Goal: Obtain resource: Download file/media

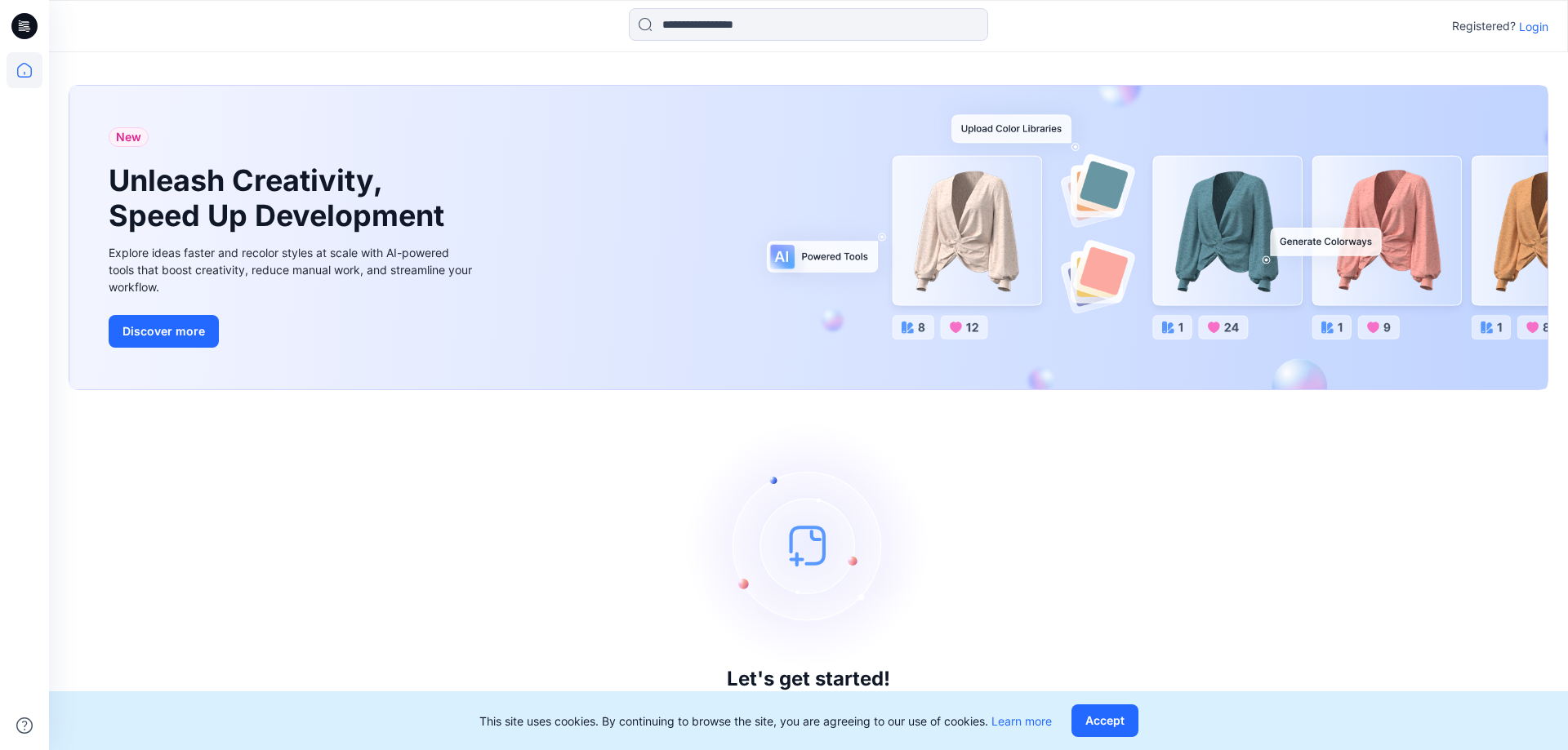
drag, startPoint x: 1533, startPoint y: 20, endPoint x: 1537, endPoint y: 31, distance: 11.7
click at [1535, 19] on p "Login" at bounding box center [1533, 26] width 29 height 17
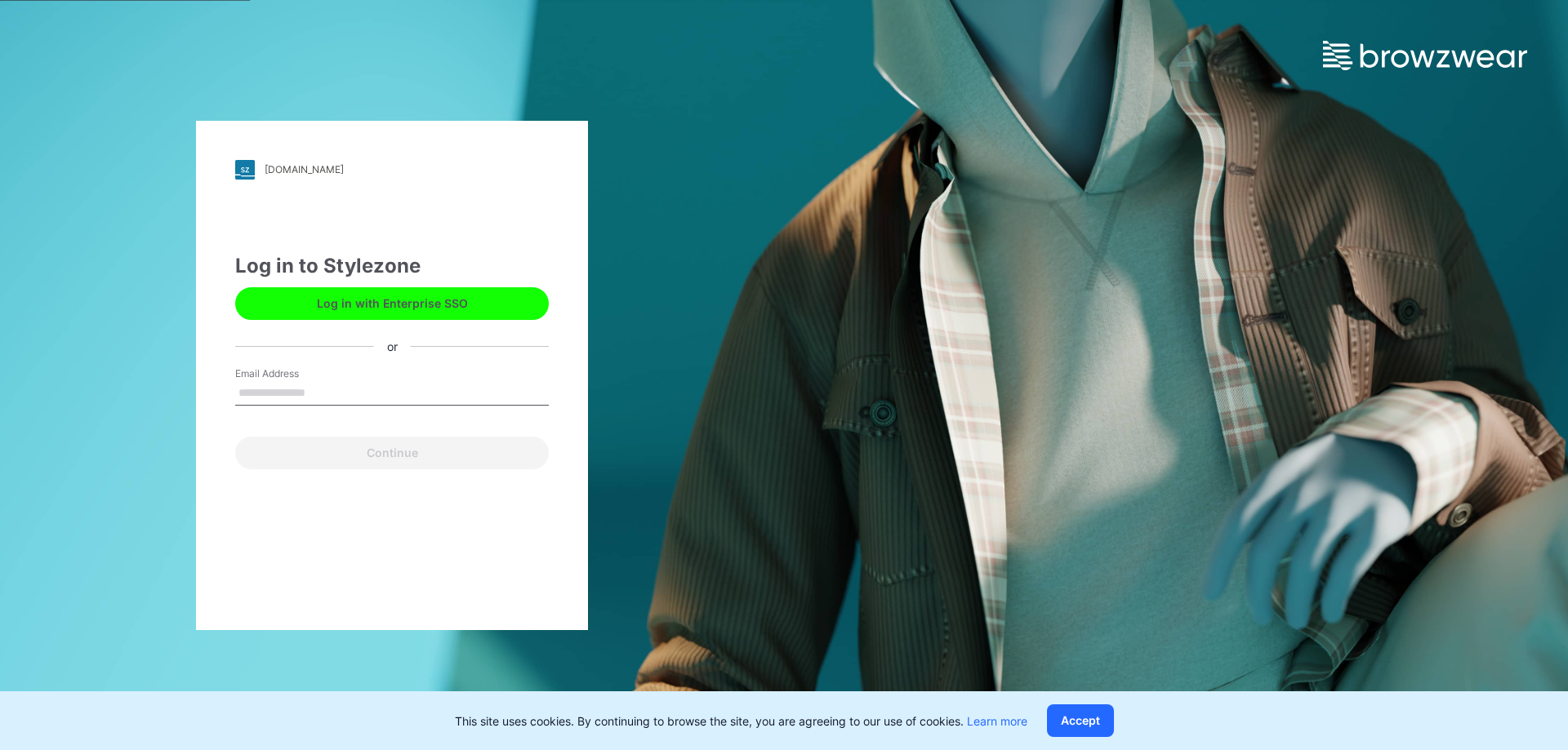
click at [389, 400] on input "Email Address" at bounding box center [392, 393] width 313 height 25
type input "**********"
click at [429, 487] on div "**********" at bounding box center [392, 375] width 392 height 509
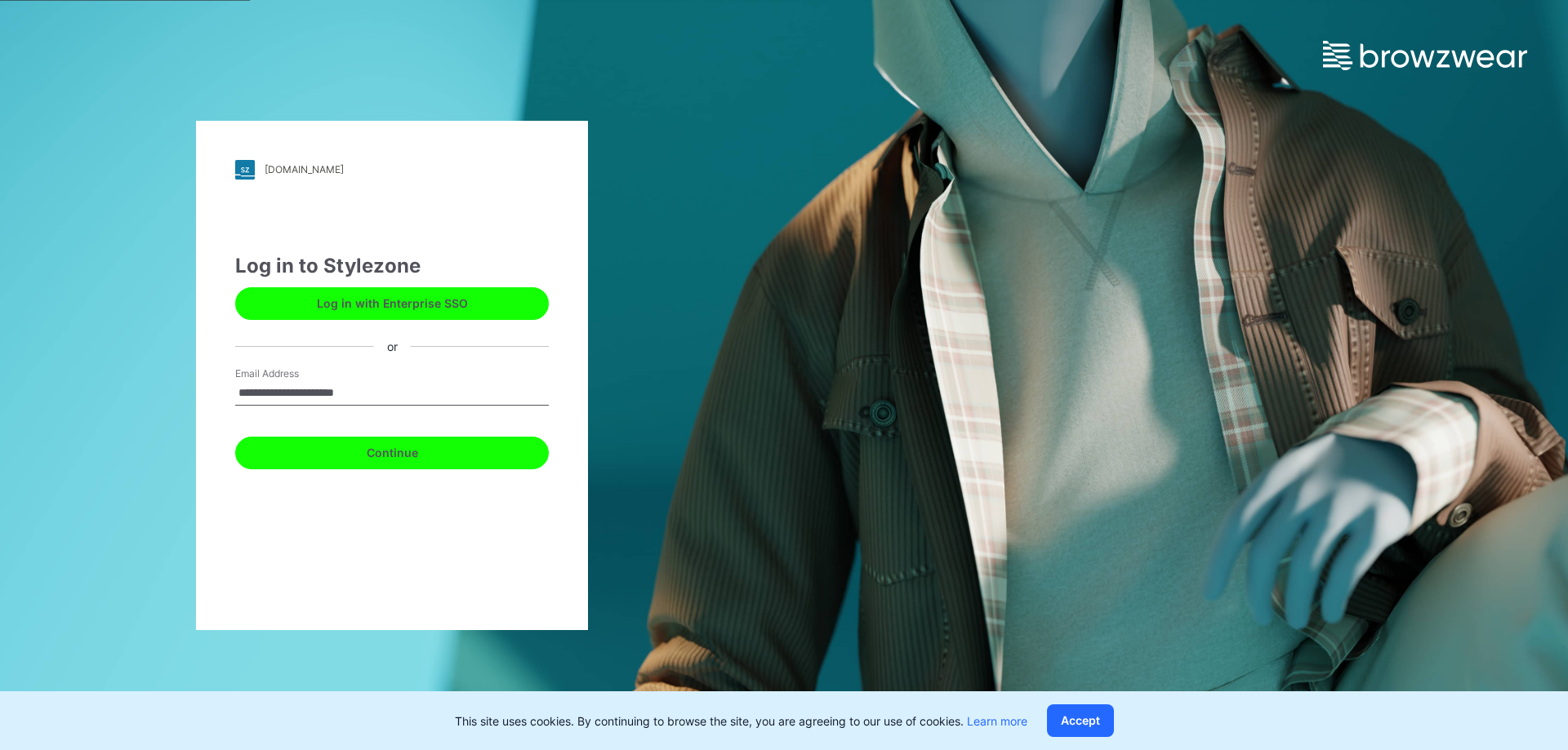
click at [428, 464] on button "Continue" at bounding box center [392, 453] width 313 height 33
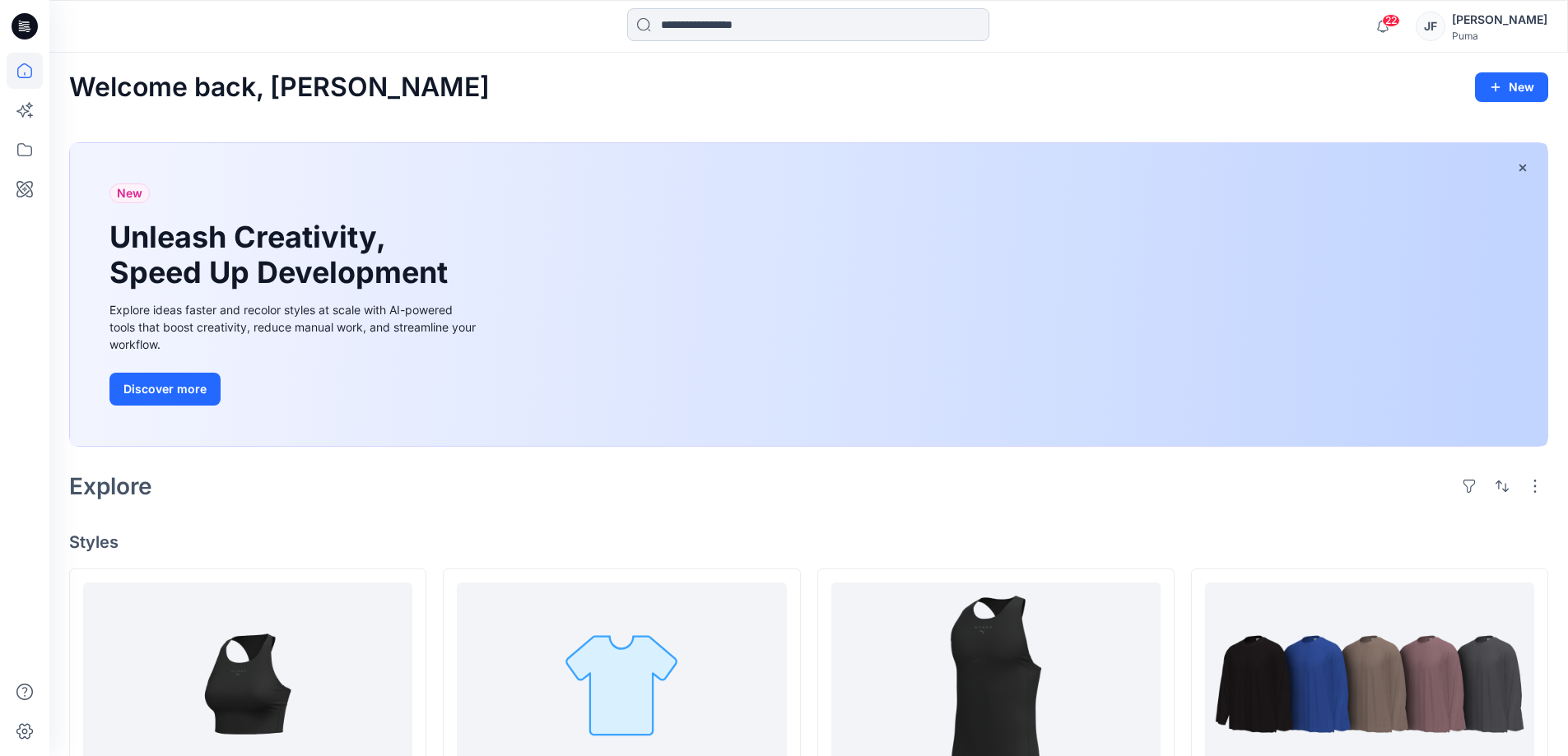
click at [822, 40] on input at bounding box center [808, 25] width 363 height 33
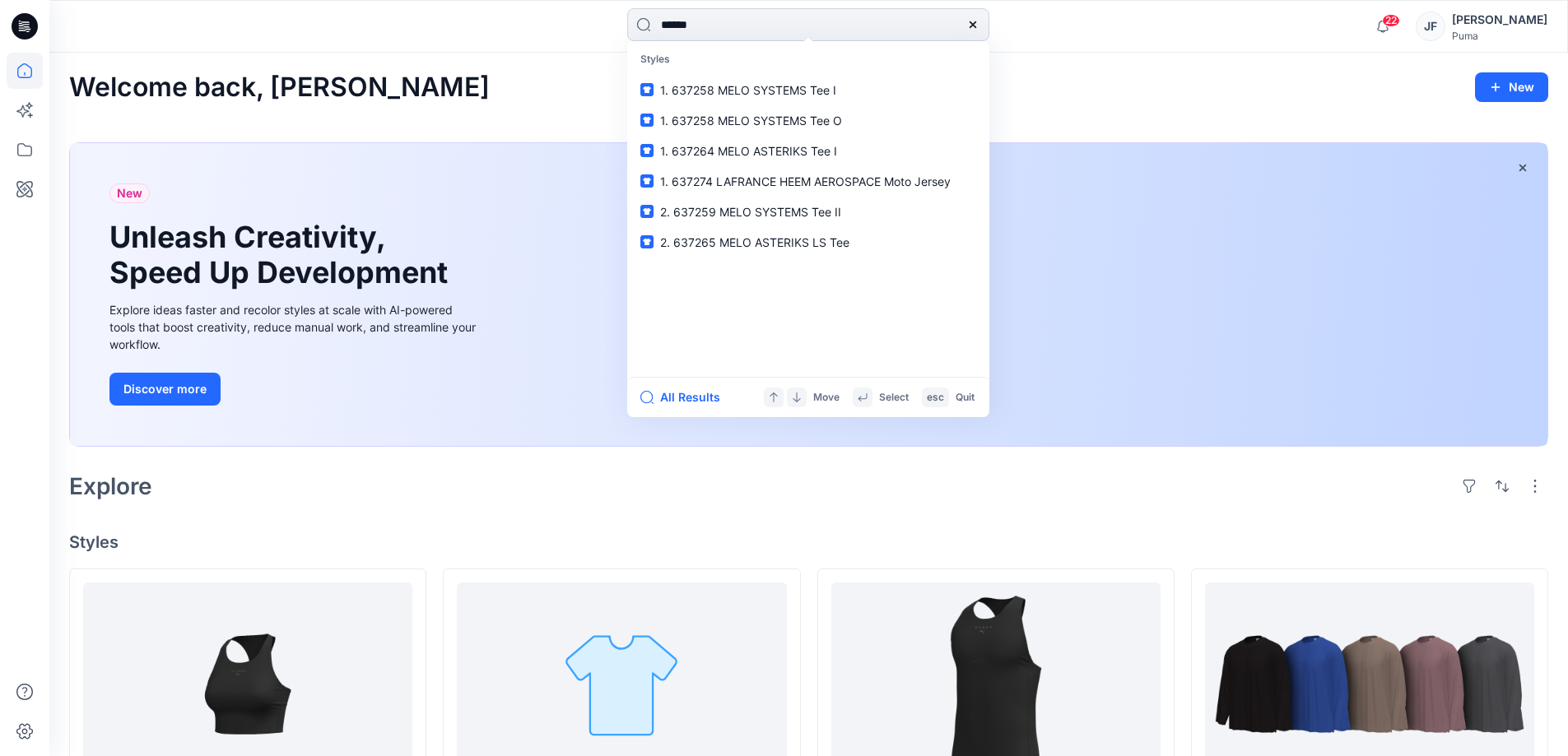
type input "******"
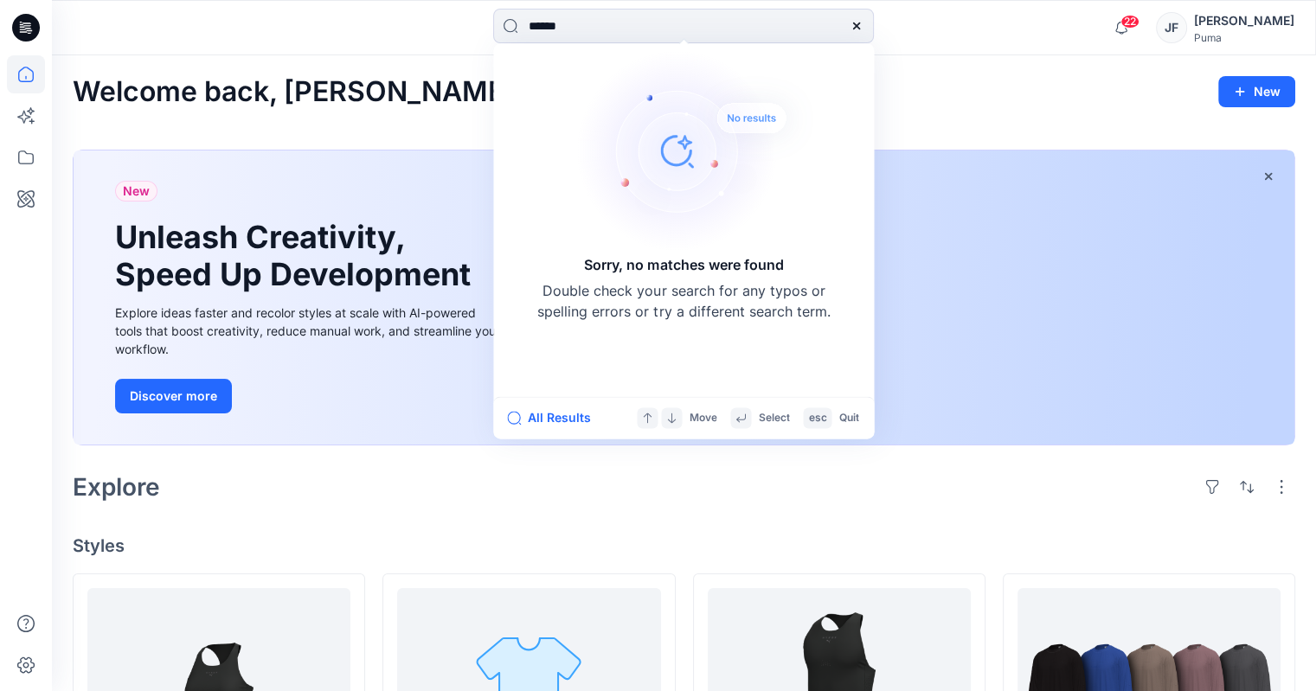
click at [675, 6] on div "****** Sorry, no matches were found Double check your search for any typos or s…" at bounding box center [684, 27] width 1264 height 55
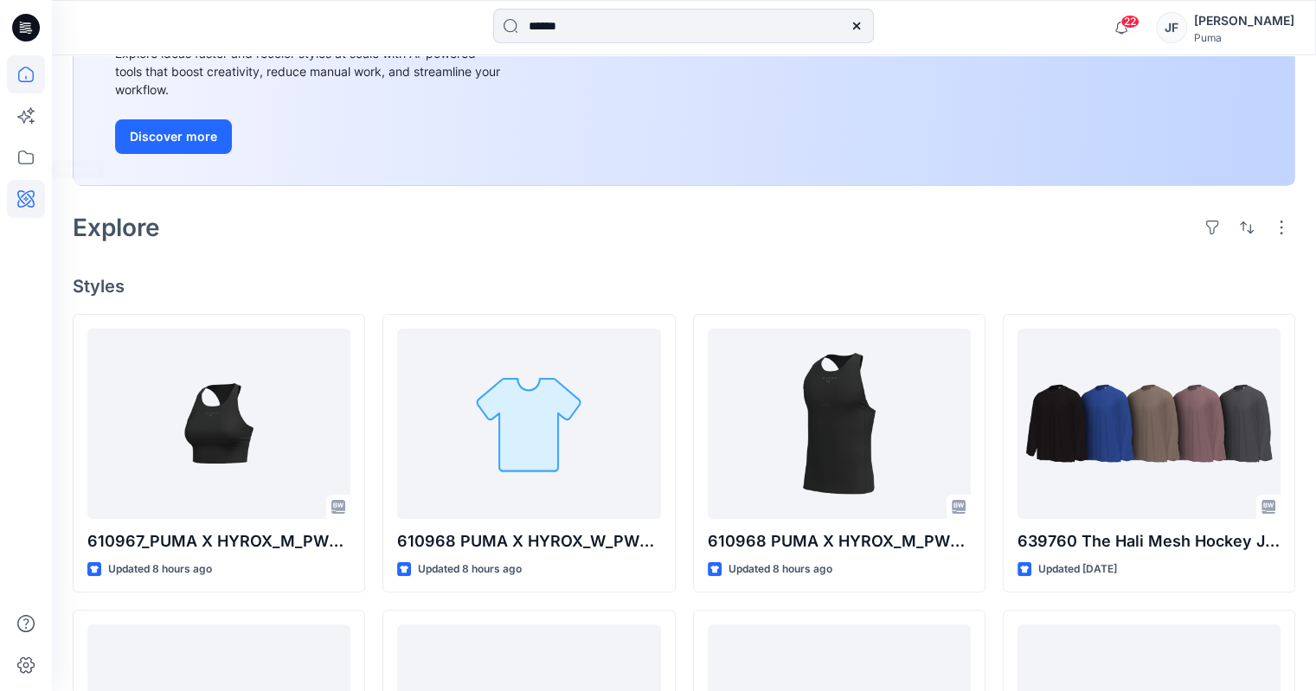
scroll to position [229, 0]
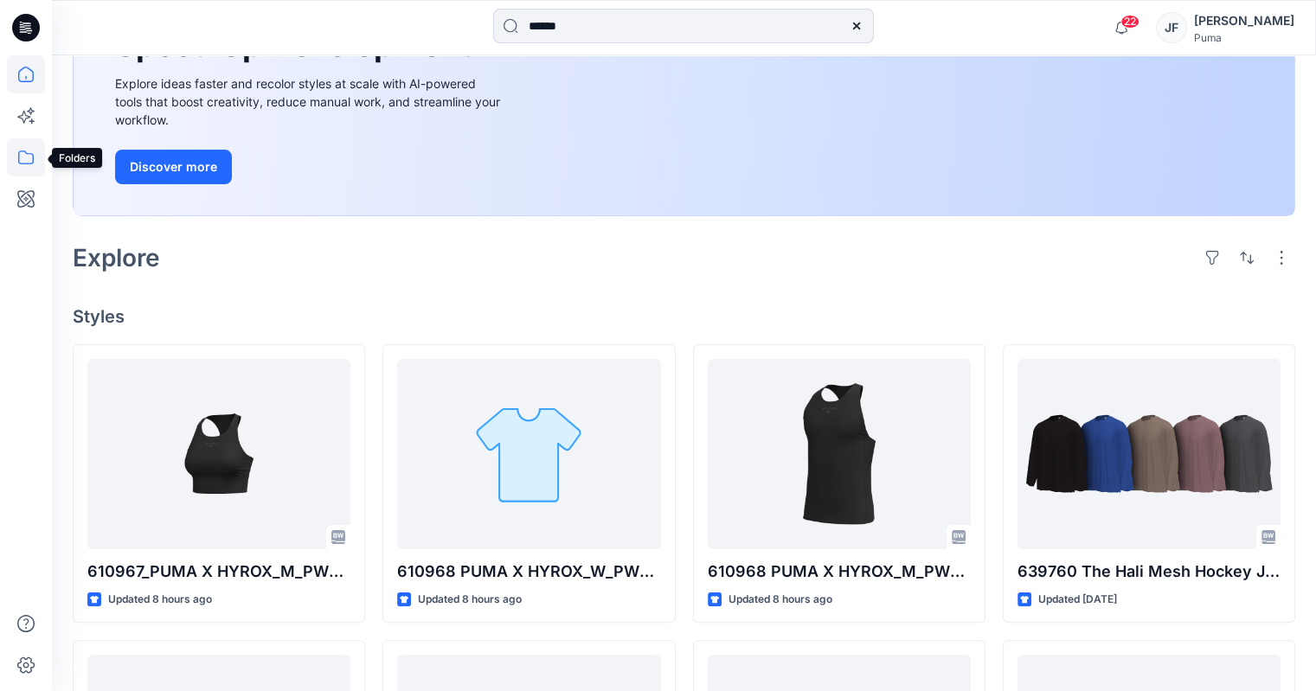
click at [18, 154] on icon at bounding box center [26, 158] width 16 height 14
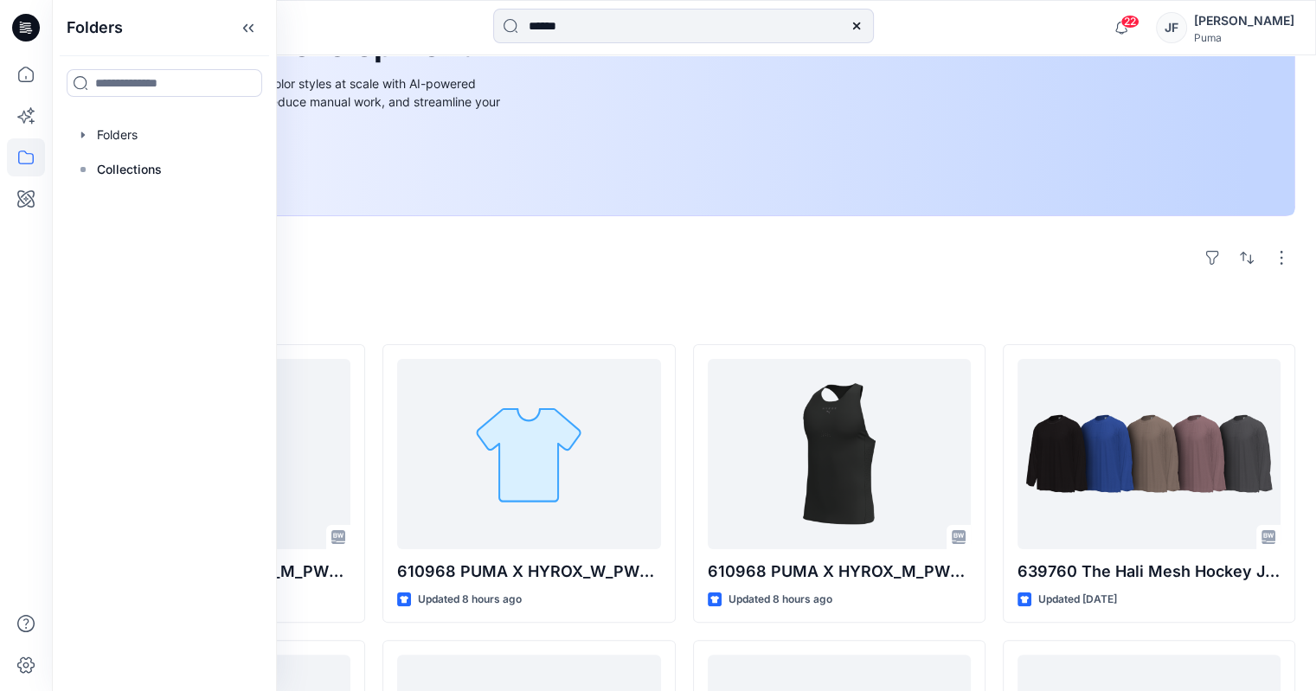
scroll to position [143, 0]
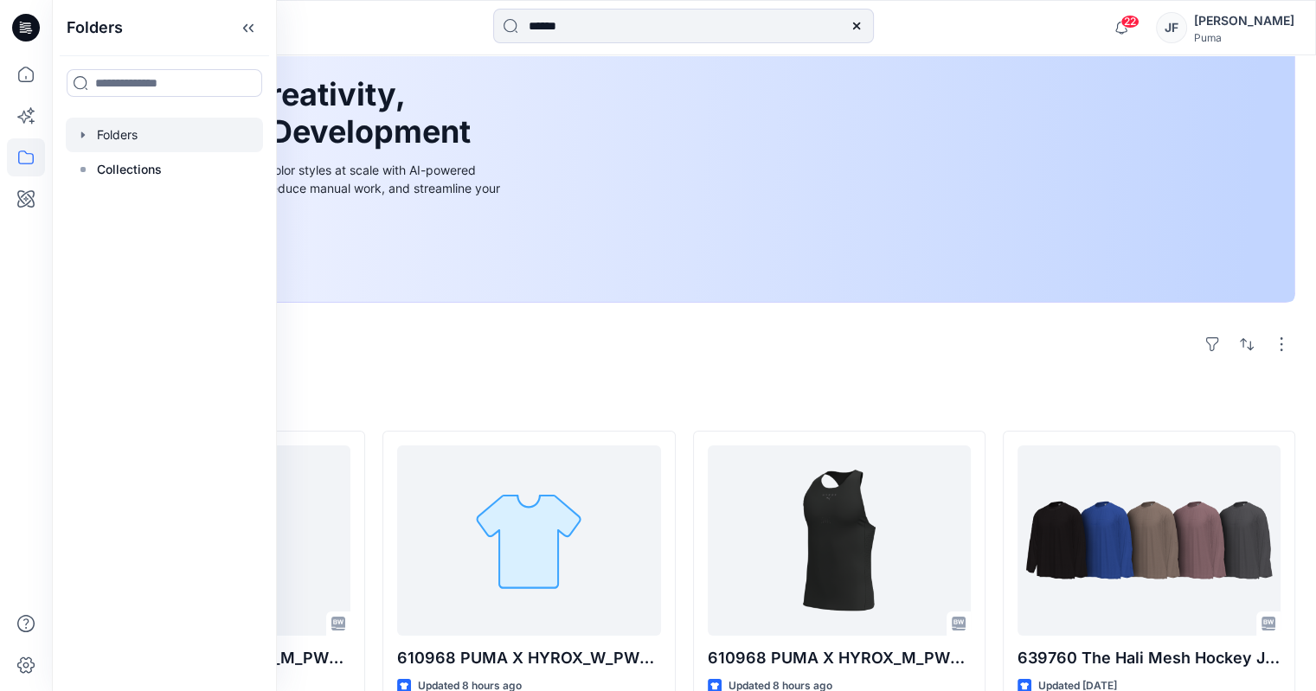
click at [117, 135] on div at bounding box center [164, 135] width 197 height 35
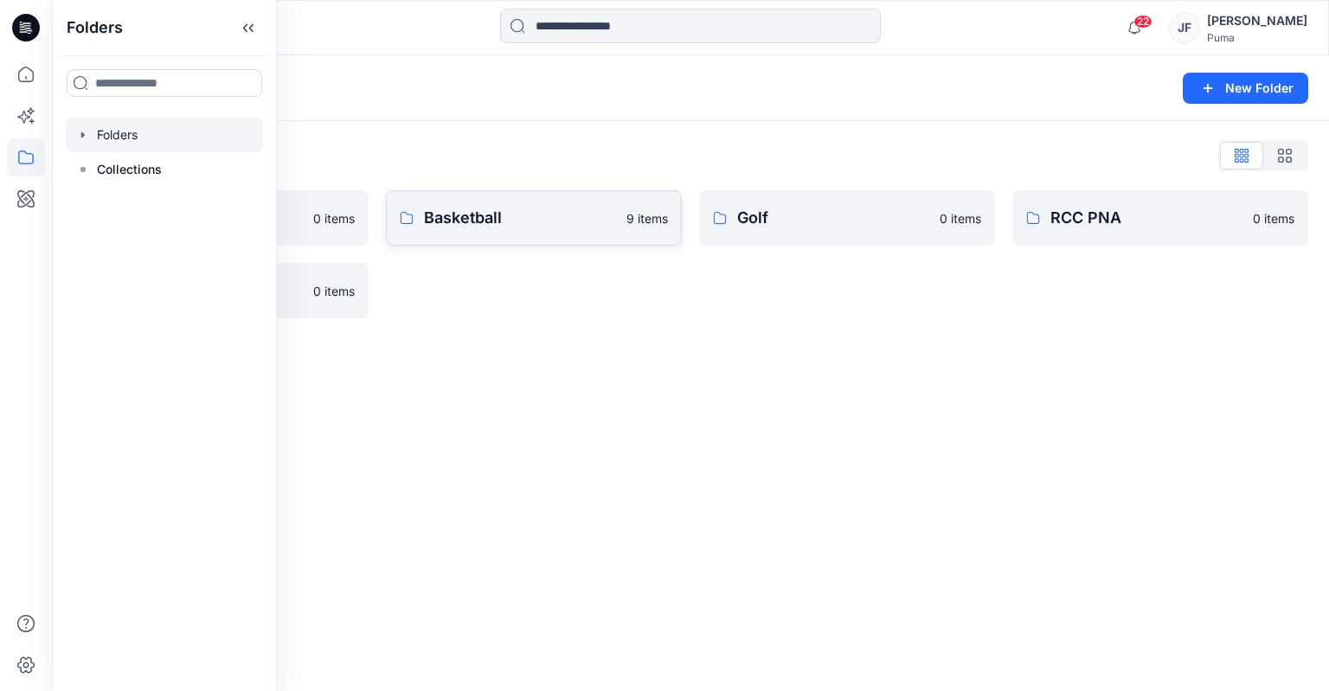
click at [471, 221] on p "Basketball" at bounding box center [520, 218] width 192 height 24
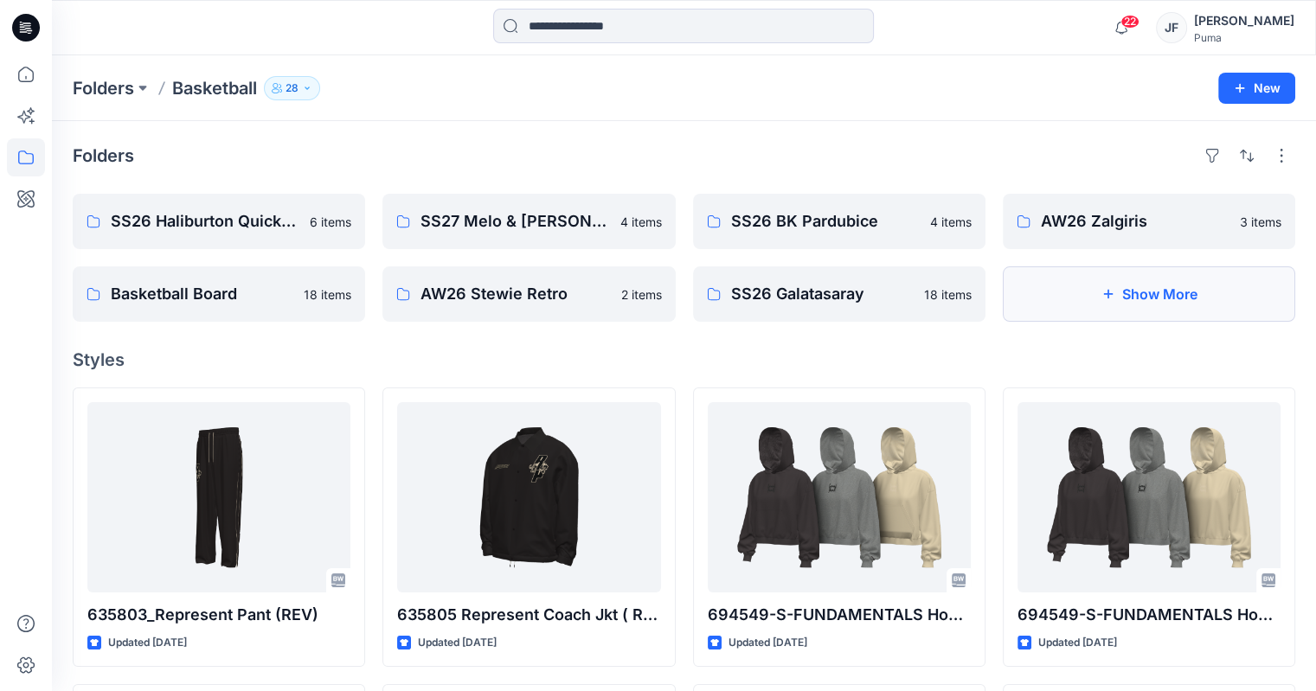
click at [1145, 310] on button "Show More" at bounding box center [1149, 294] width 292 height 55
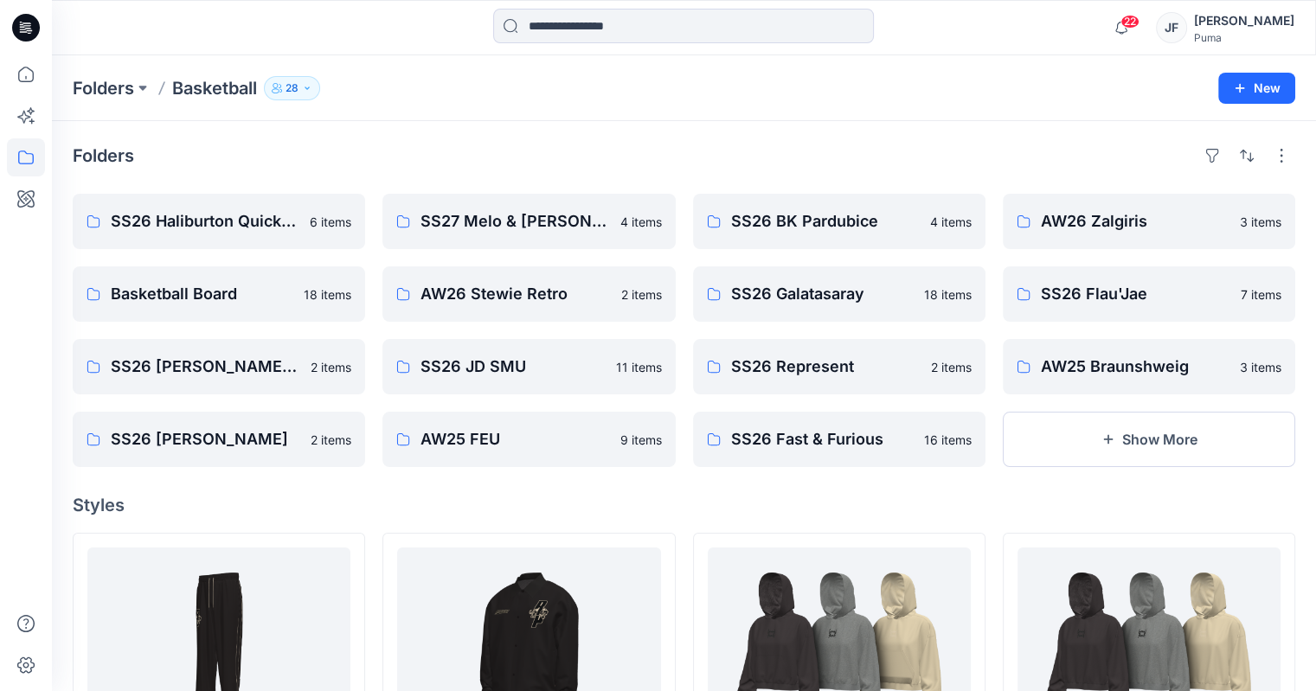
click at [617, 1] on div "22 Notifications [MEDICAL_DATA][PERSON_NAME] shared 610967_20250901 in SS27 Hyr…" at bounding box center [684, 27] width 1264 height 55
click at [628, 24] on input at bounding box center [683, 26] width 381 height 35
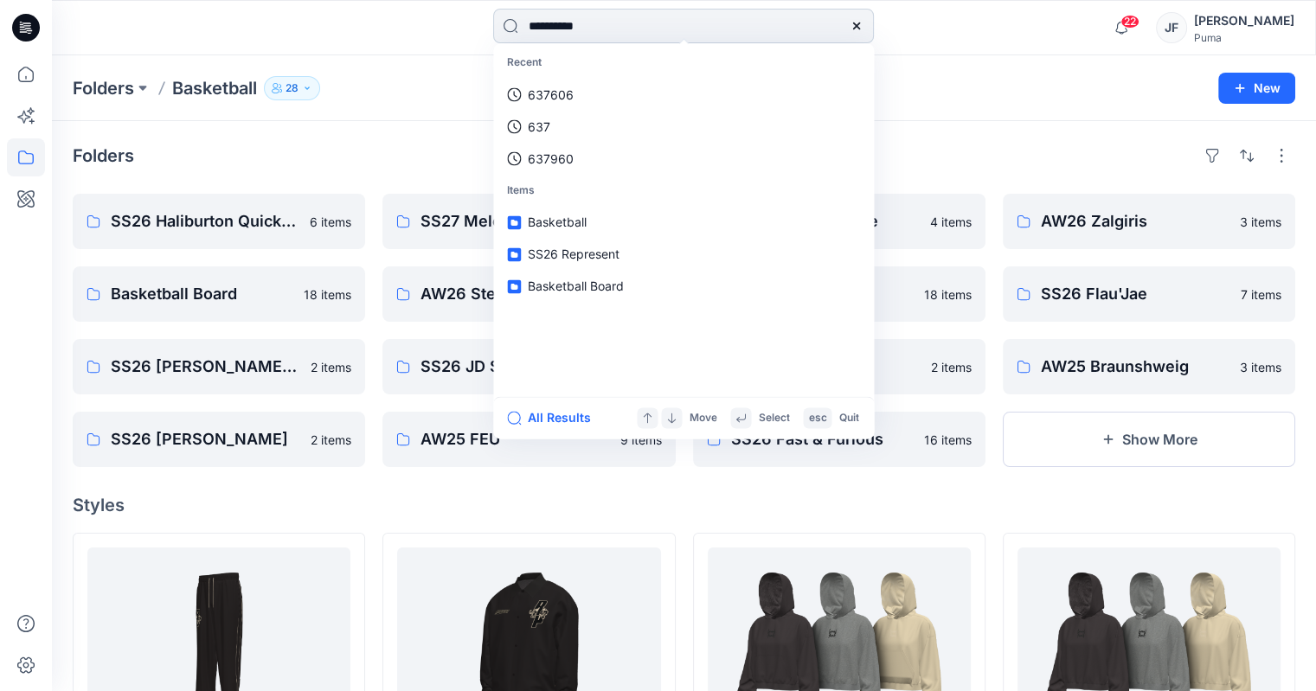
type input "**********"
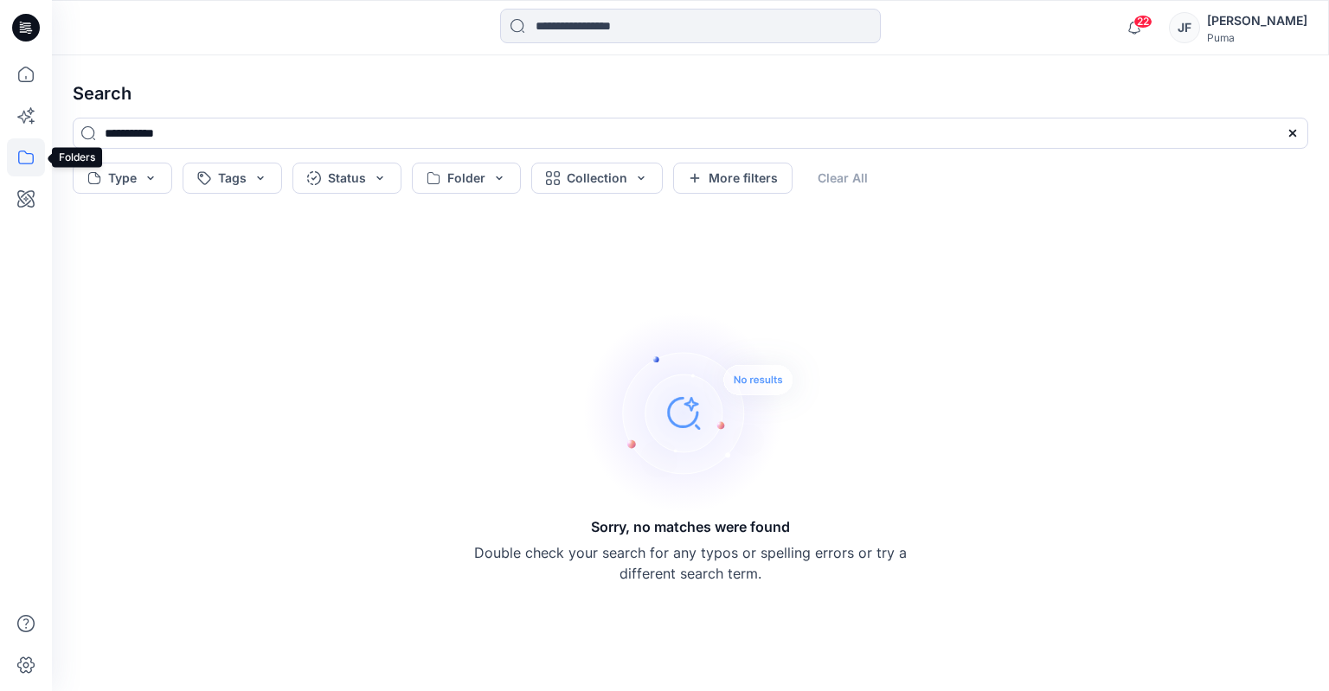
drag, startPoint x: 22, startPoint y: 162, endPoint x: 44, endPoint y: 159, distance: 22.6
click at [22, 162] on icon at bounding box center [26, 157] width 38 height 38
click at [225, 171] on div at bounding box center [164, 169] width 197 height 35
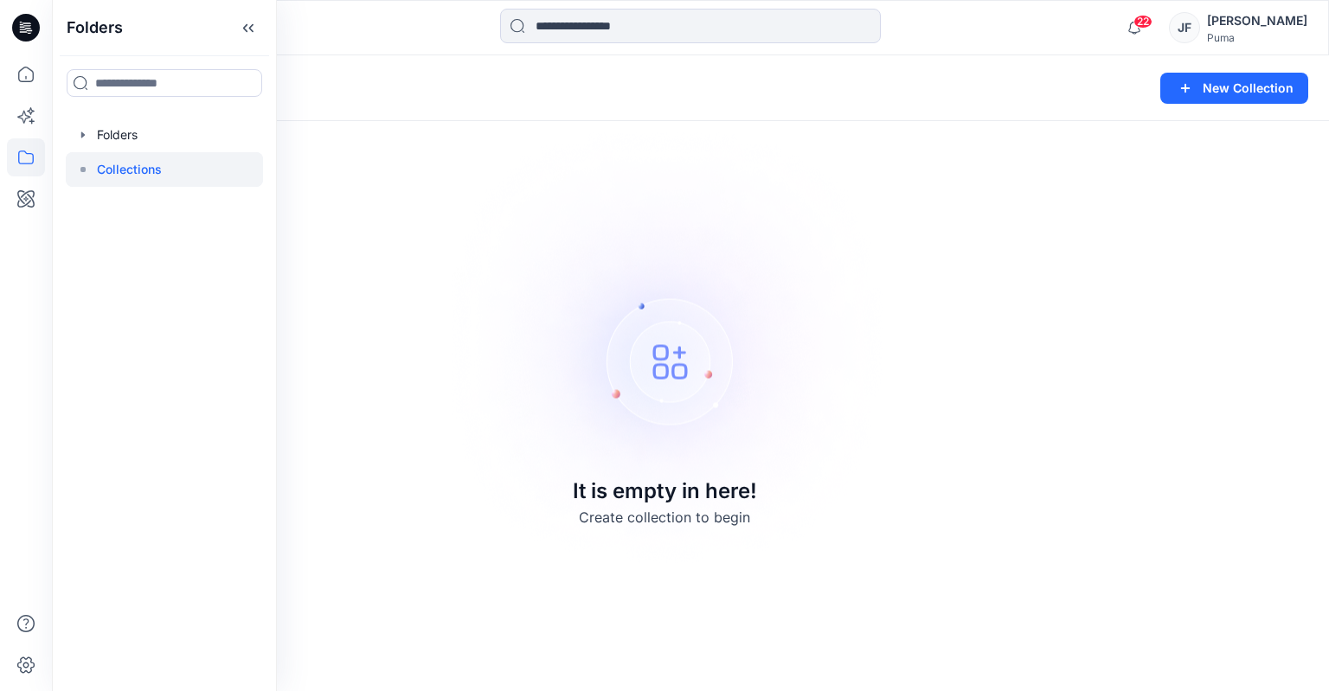
drag, startPoint x: 737, startPoint y: 279, endPoint x: 725, endPoint y: 261, distance: 21.1
click at [734, 269] on img at bounding box center [664, 346] width 483 height 484
click at [25, 59] on icon at bounding box center [26, 74] width 38 height 38
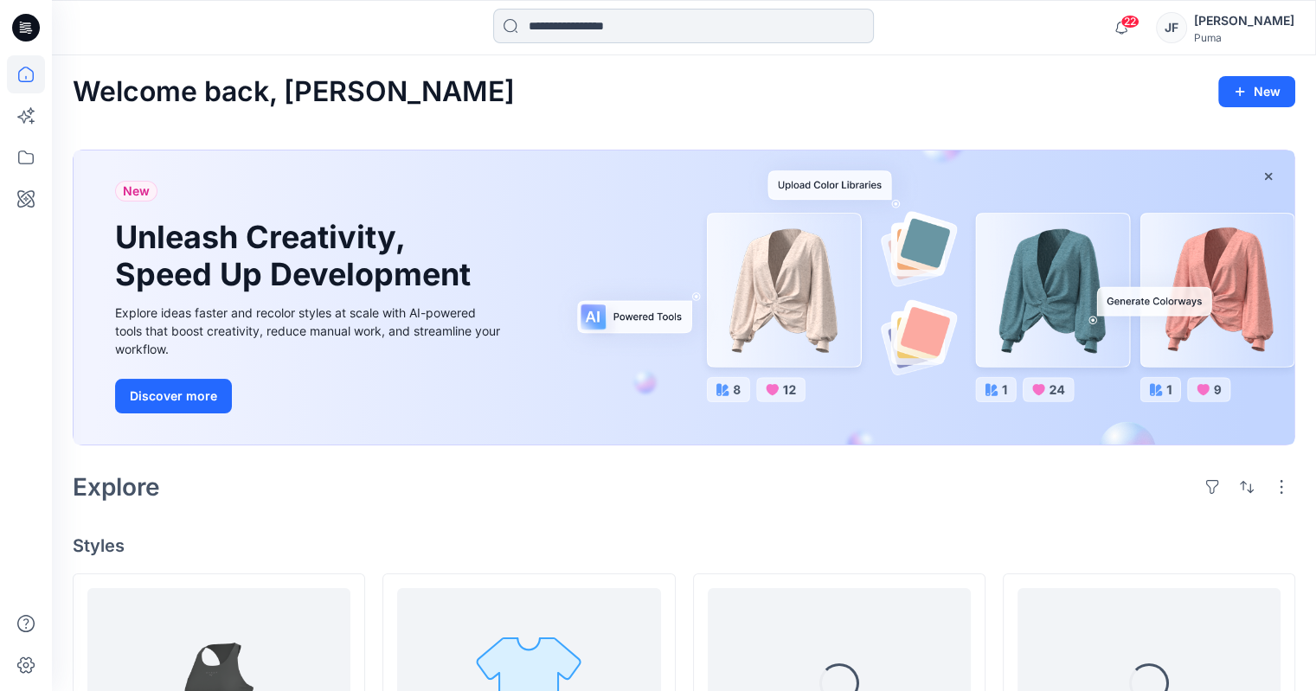
click at [679, 16] on input at bounding box center [683, 26] width 381 height 35
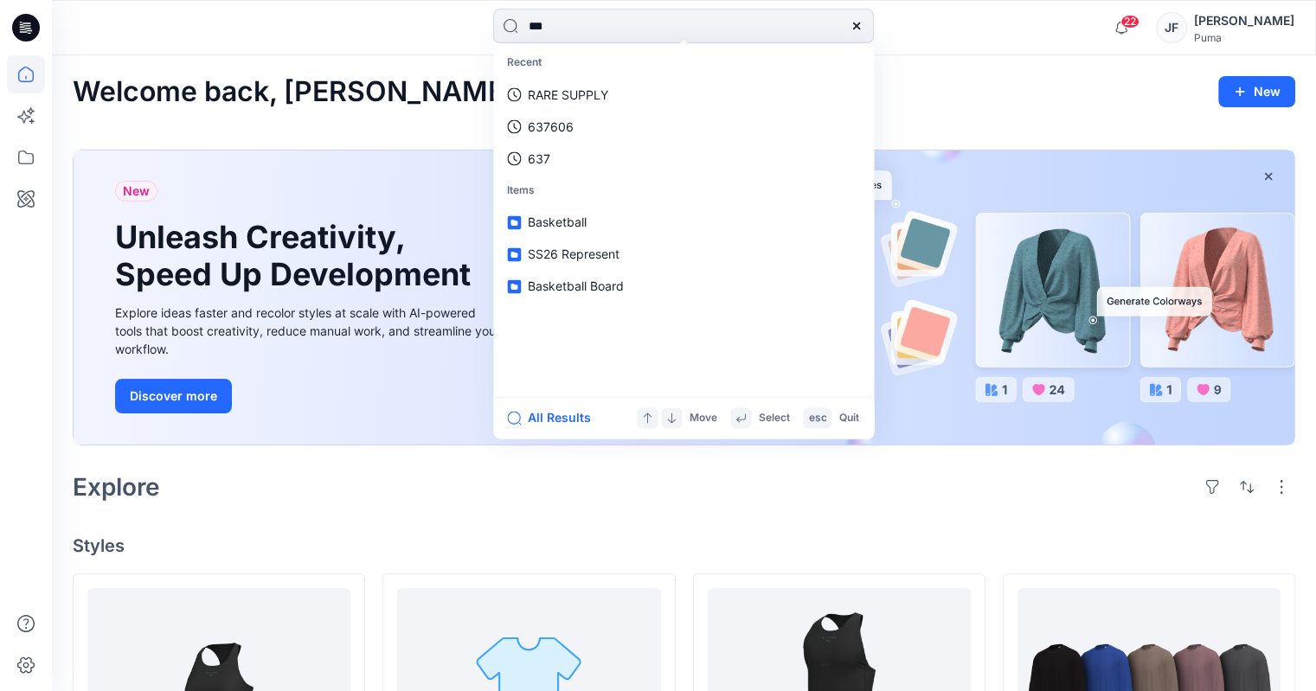
type input "****"
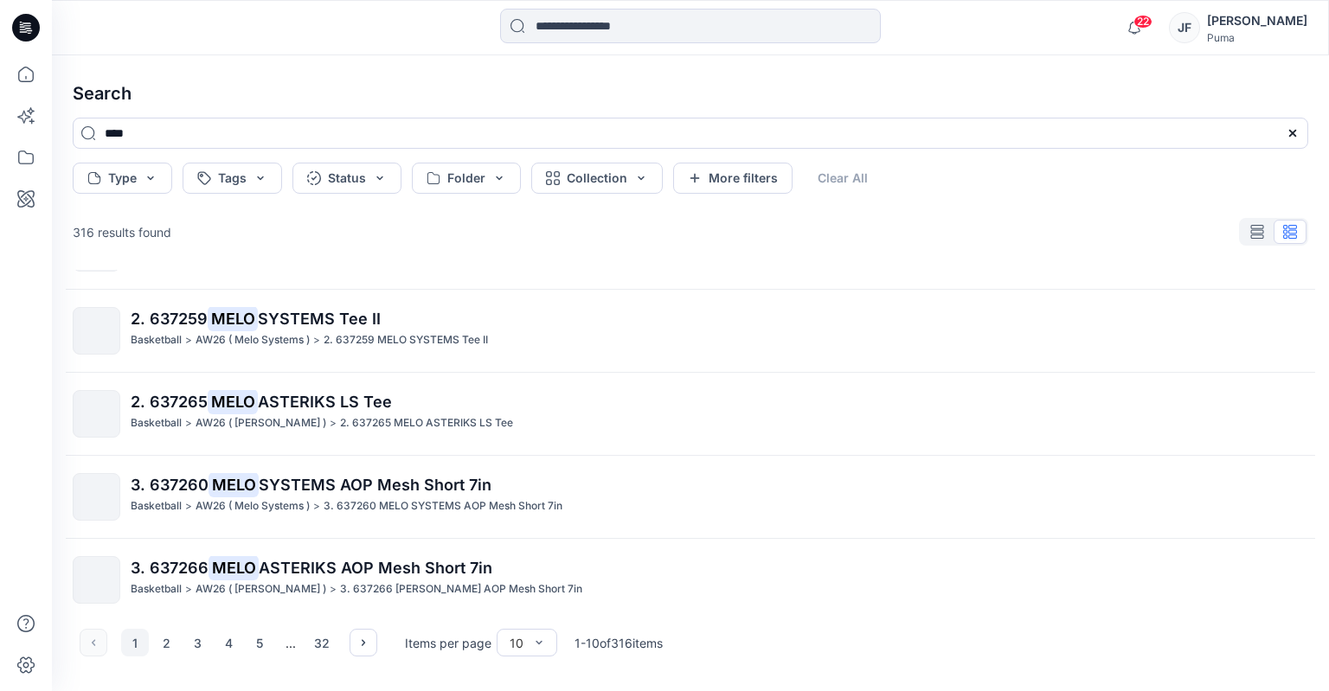
scroll to position [260, 0]
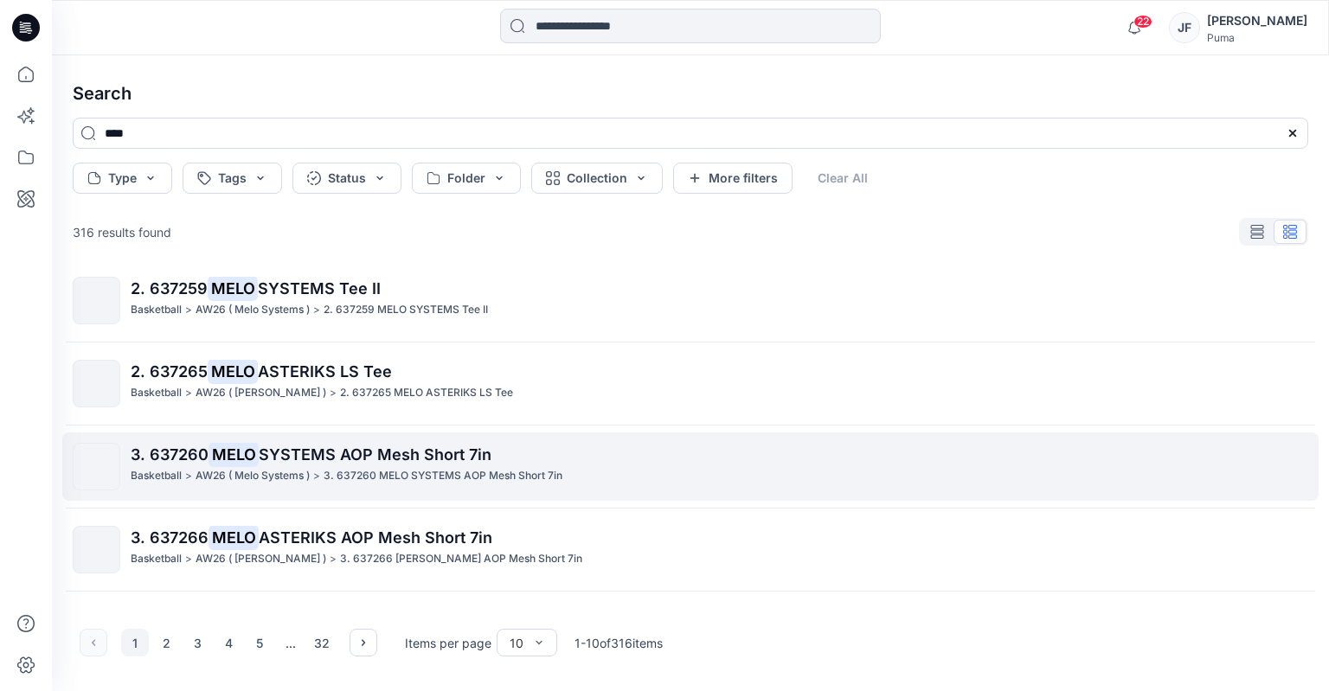
click at [503, 462] on p "3. 637260 MELO SYSTEMS AOP Mesh Short 7in" at bounding box center [719, 455] width 1177 height 24
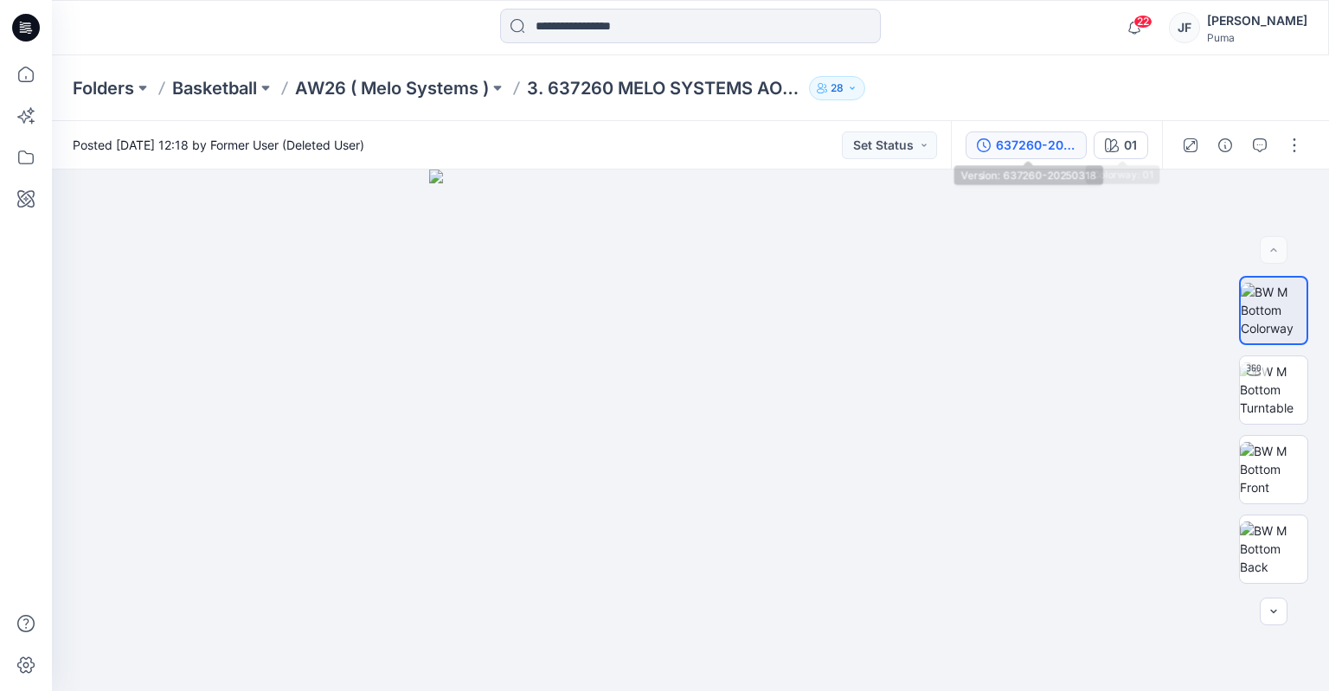
click at [1038, 148] on div "637260-20250318" at bounding box center [1036, 145] width 80 height 19
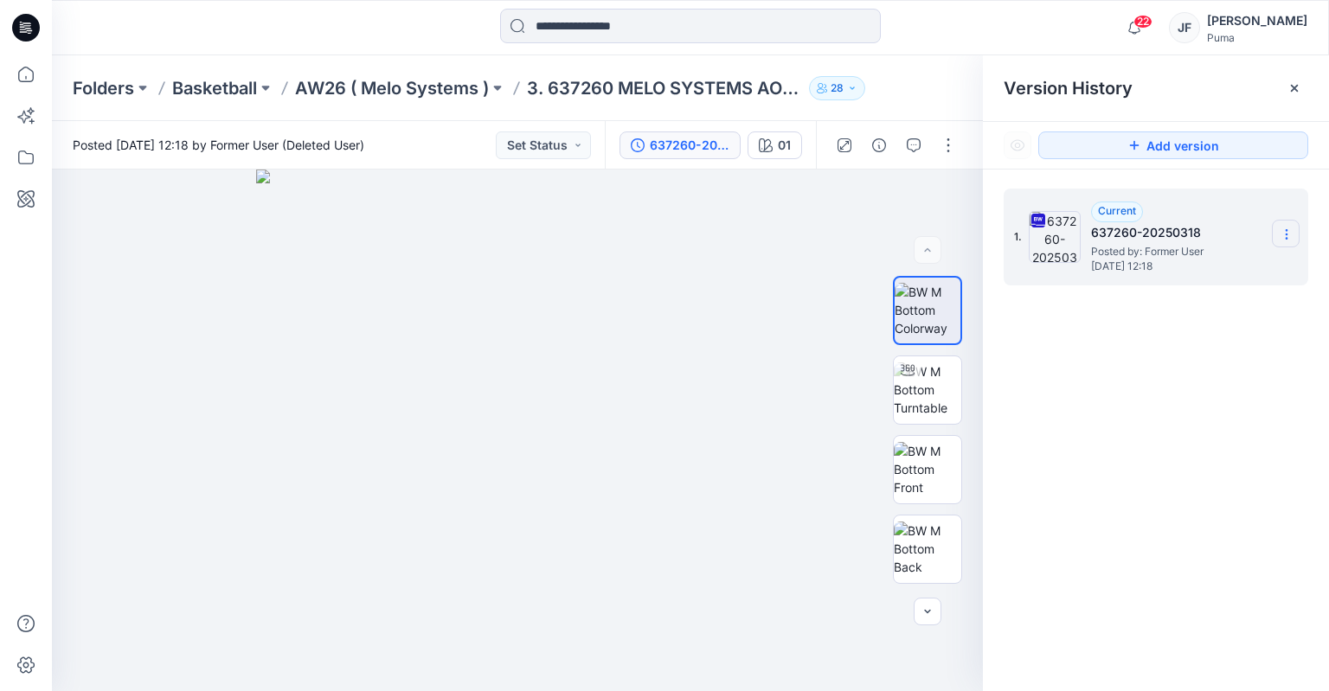
click at [1294, 238] on section at bounding box center [1286, 234] width 28 height 28
click at [1242, 278] on span "Download Source BW File" at bounding box center [1199, 268] width 145 height 21
click at [17, 81] on icon at bounding box center [26, 74] width 38 height 38
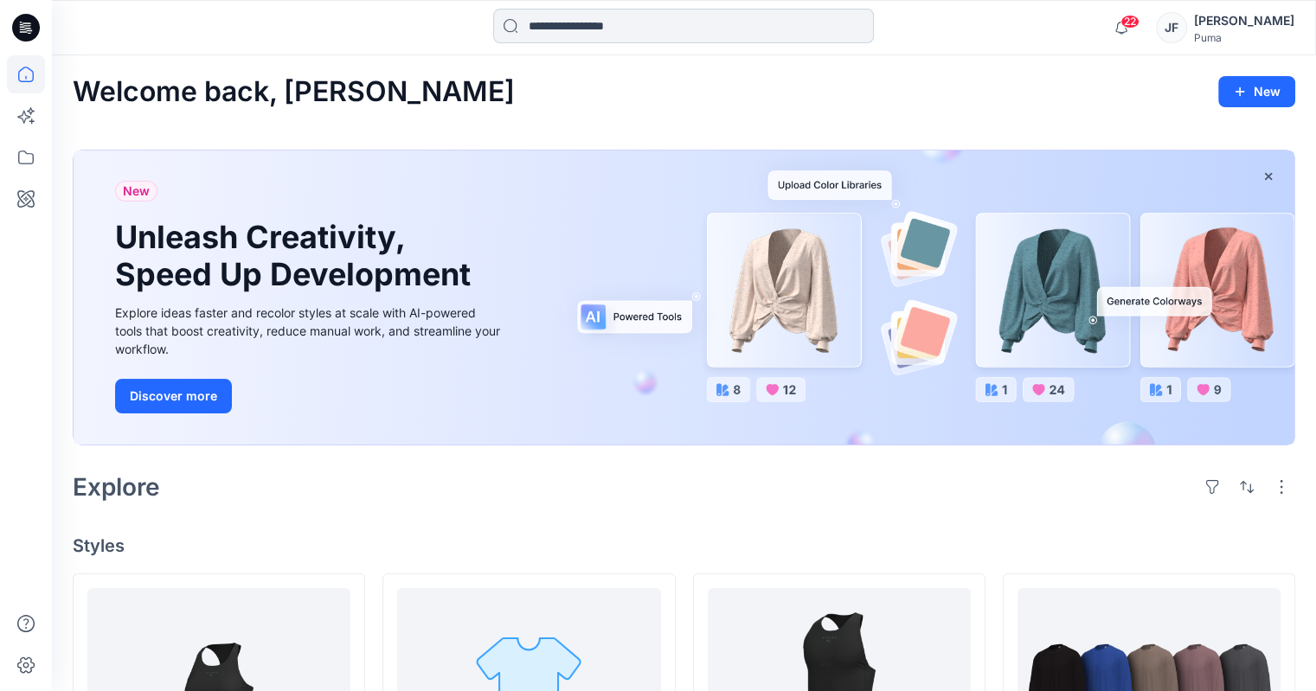
click at [755, 27] on input at bounding box center [683, 26] width 381 height 35
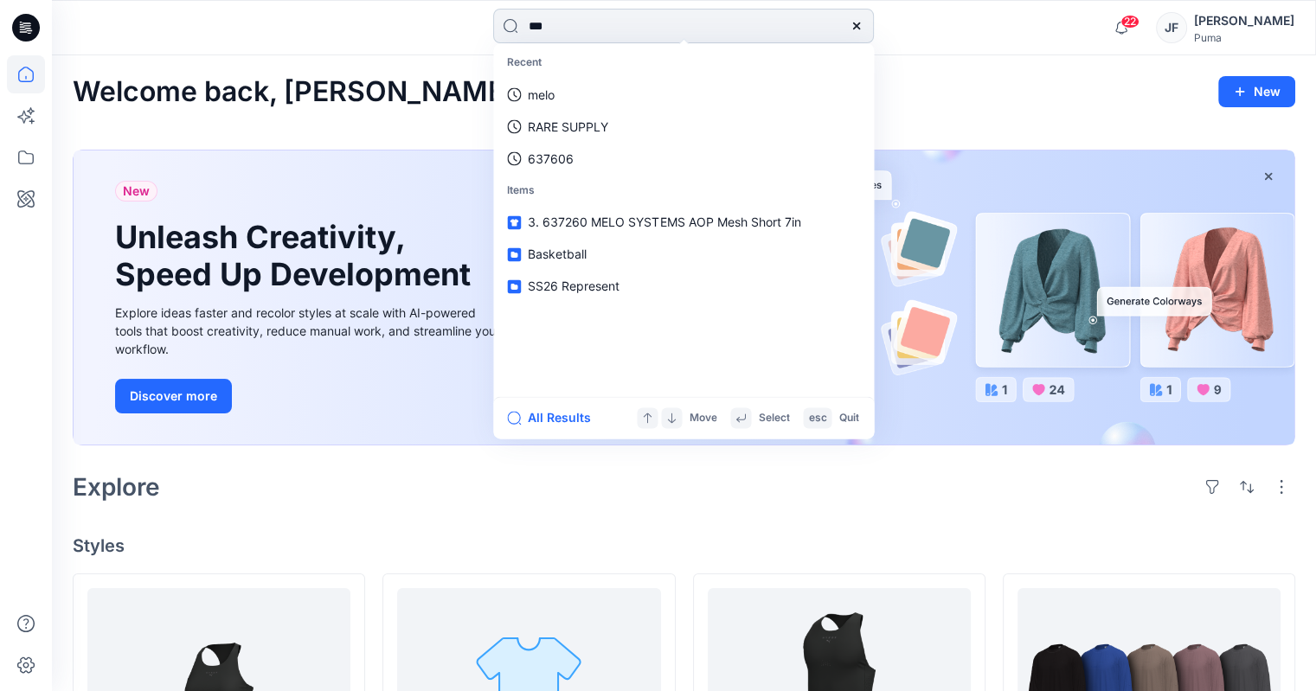
type input "****"
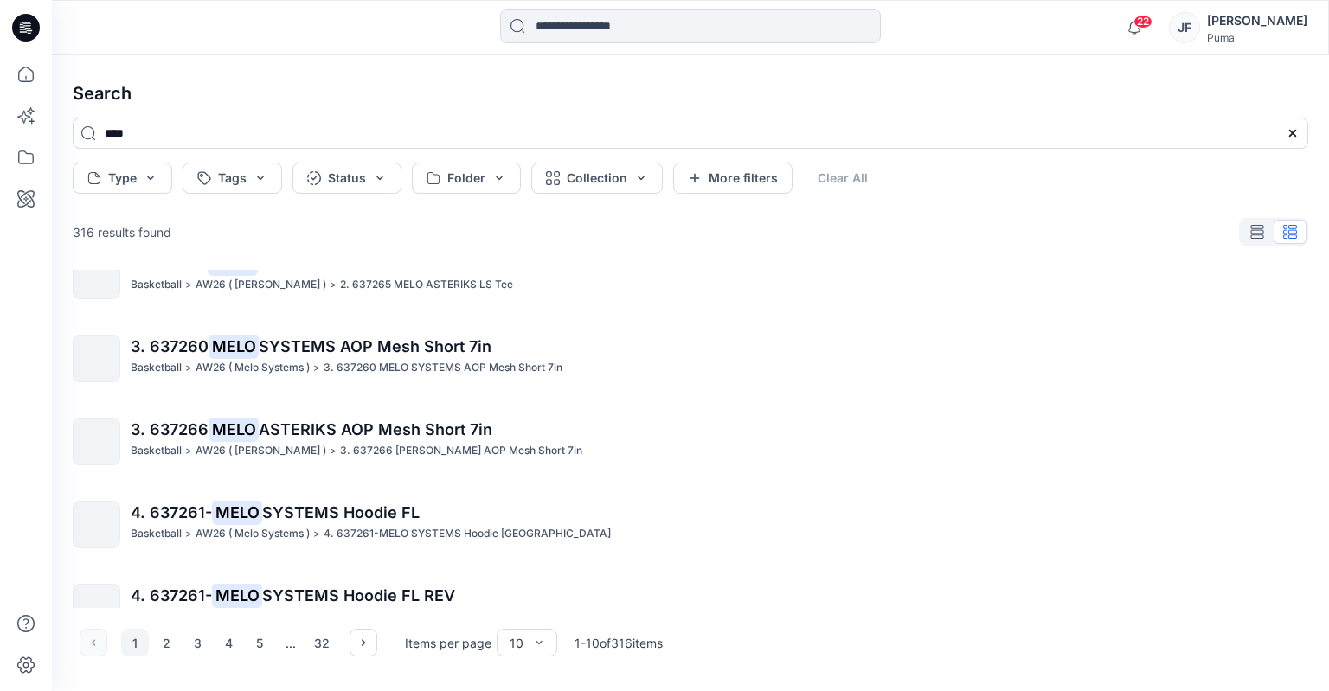
scroll to position [491, 0]
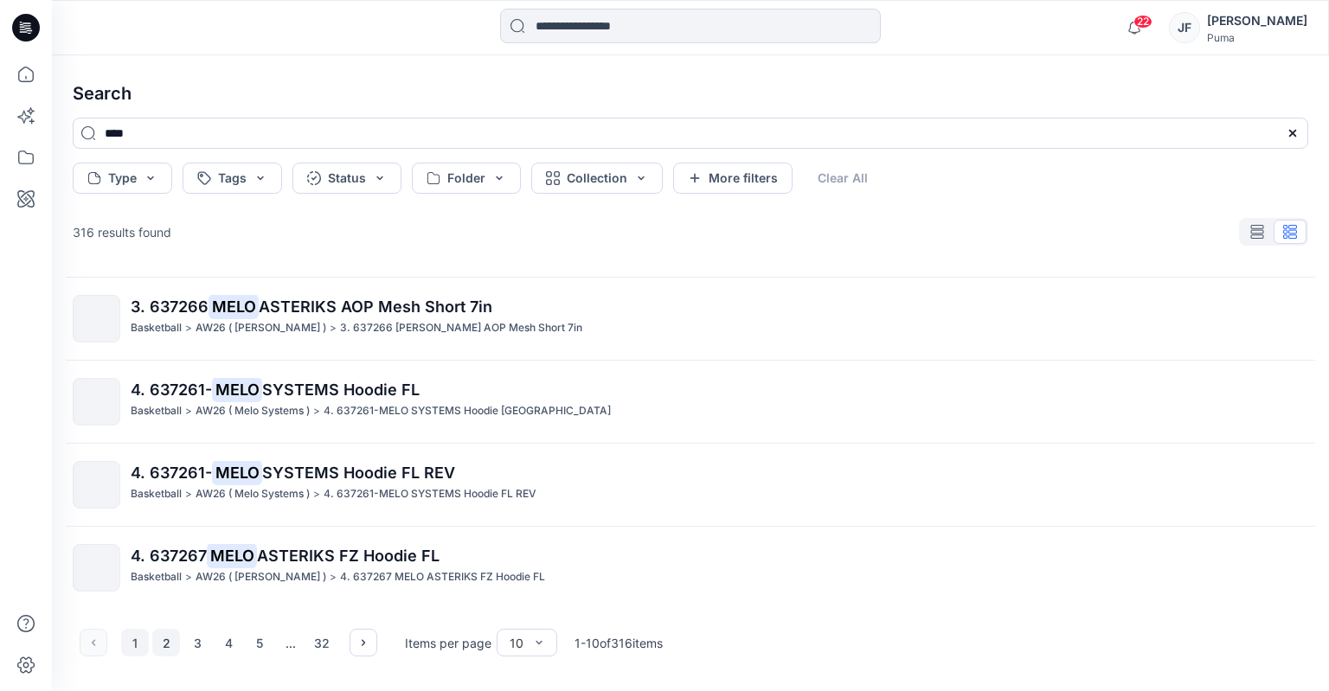
click at [161, 645] on button "2" at bounding box center [166, 643] width 28 height 28
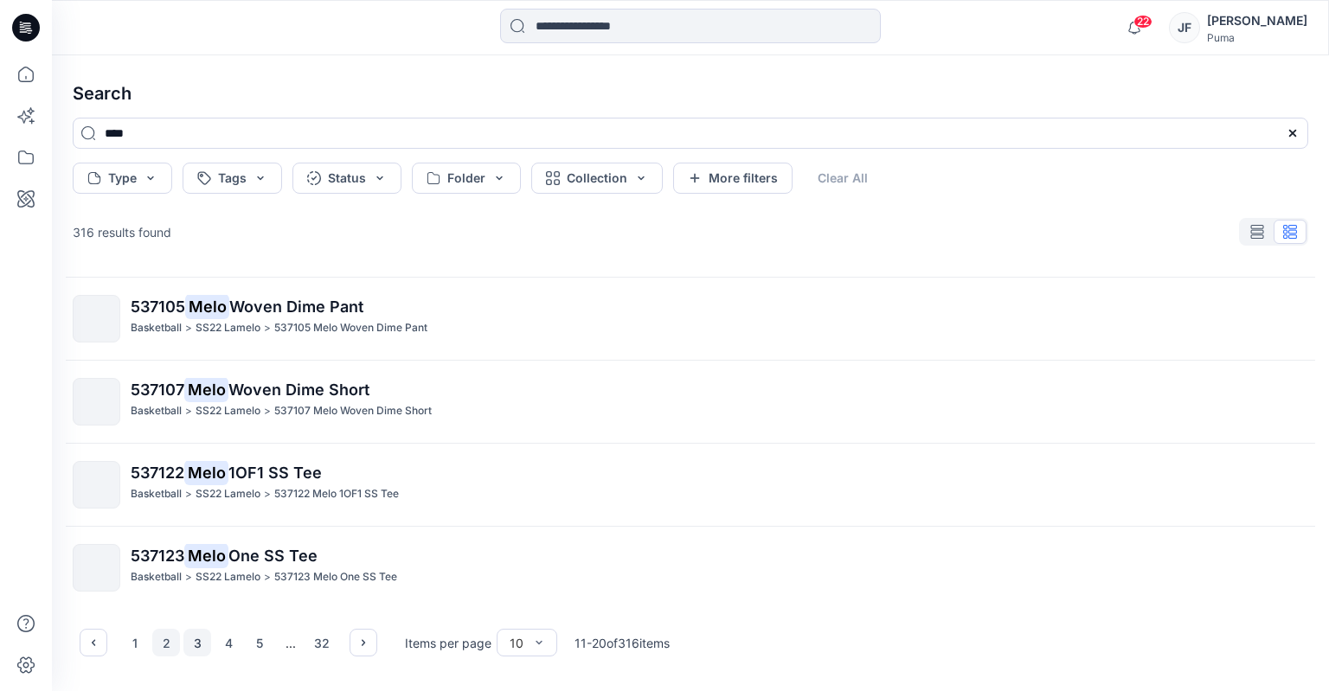
click at [197, 641] on button "3" at bounding box center [197, 643] width 28 height 28
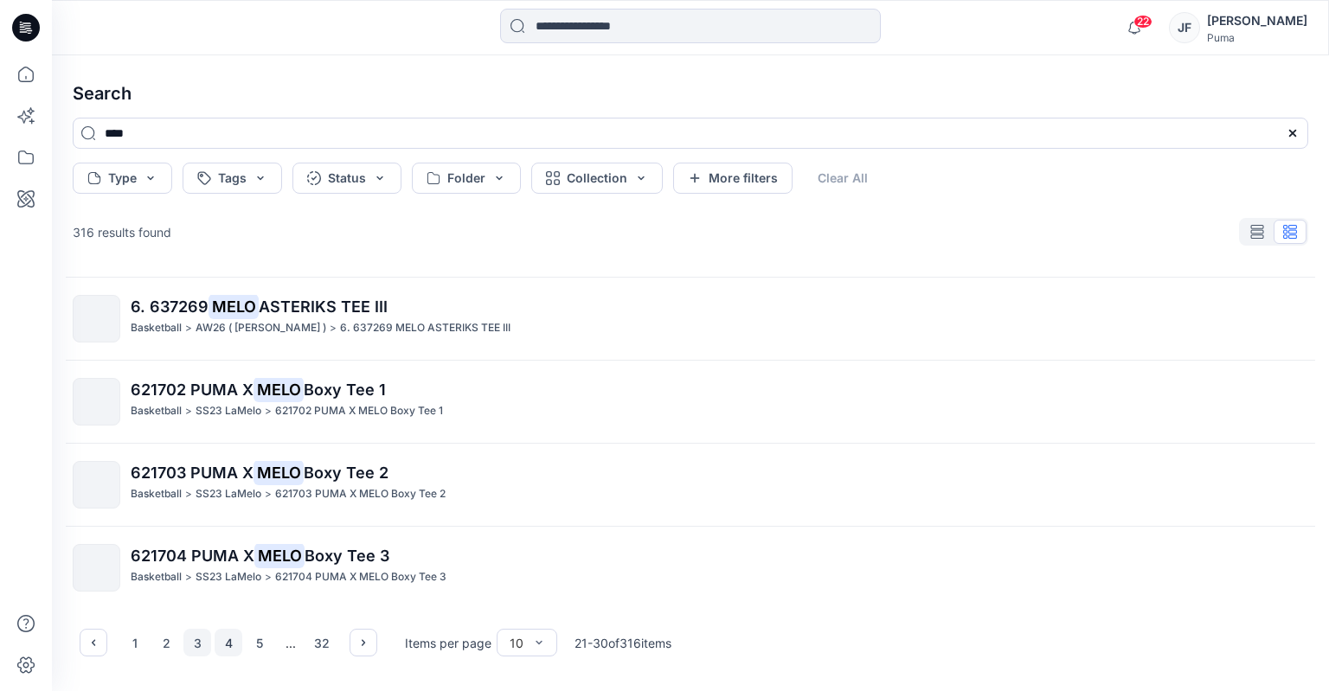
click at [239, 646] on button "4" at bounding box center [229, 643] width 28 height 28
click at [259, 645] on button "5" at bounding box center [260, 643] width 28 height 28
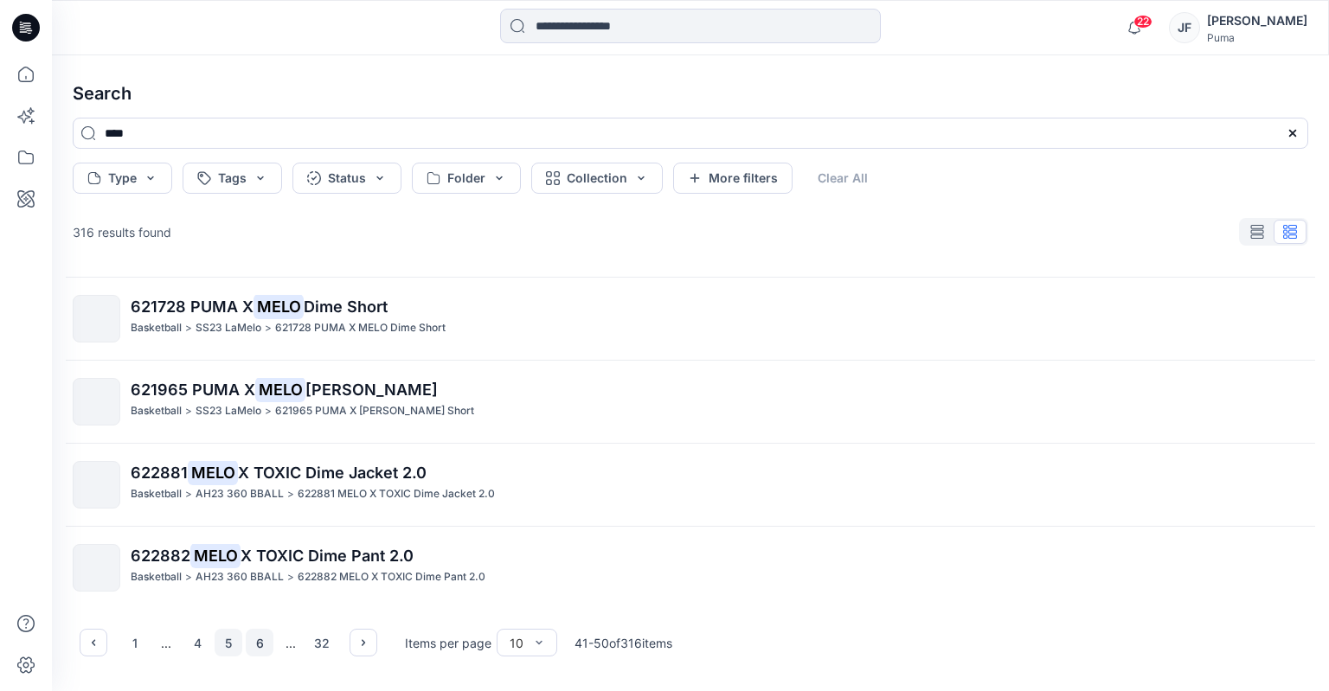
click at [270, 650] on button "6" at bounding box center [260, 643] width 28 height 28
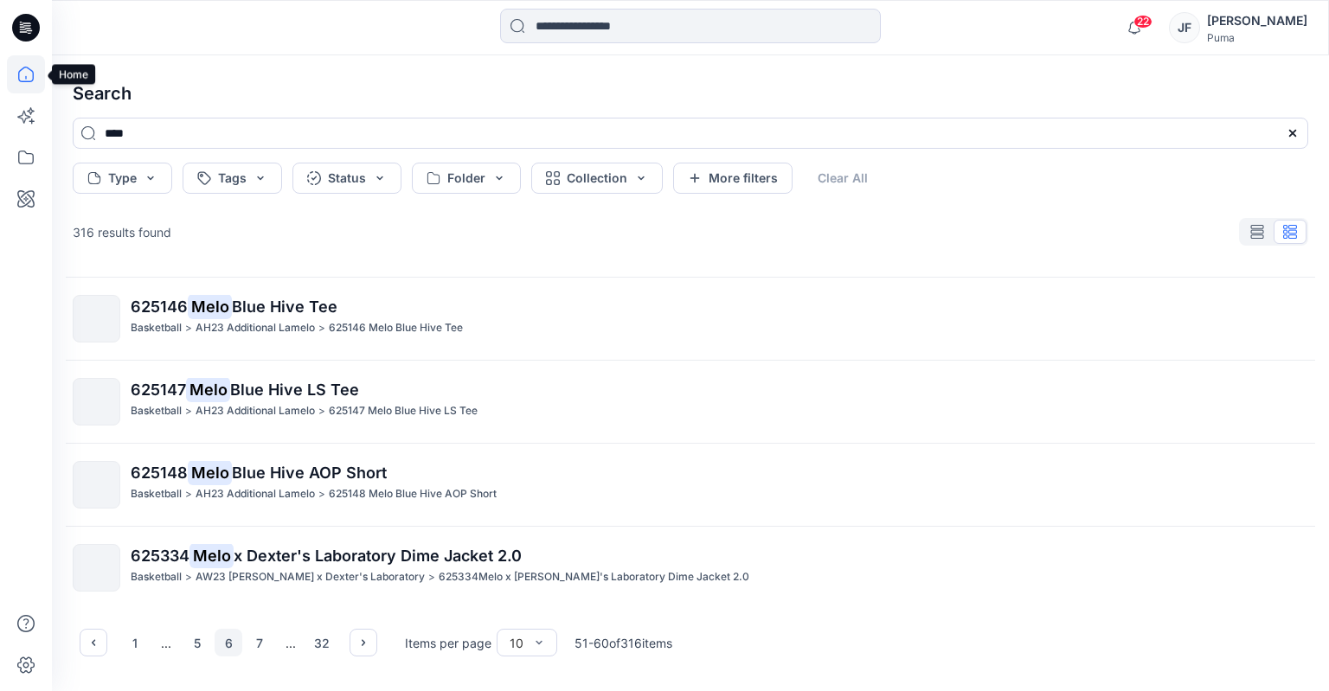
click at [28, 70] on icon at bounding box center [26, 74] width 38 height 38
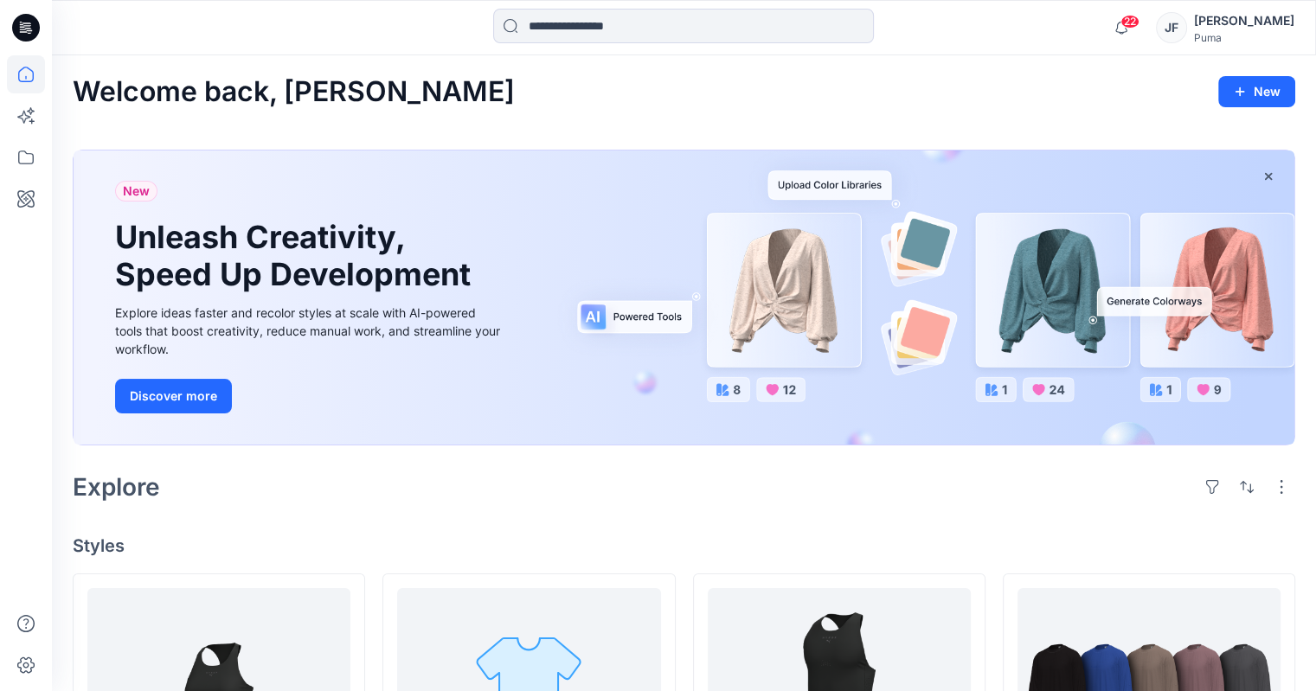
click at [658, 0] on div "22 Notifications [MEDICAL_DATA][PERSON_NAME] shared 610967_20250901 in SS27 Hyr…" at bounding box center [684, 27] width 1264 height 55
drag, startPoint x: 654, startPoint y: 23, endPoint x: 637, endPoint y: 31, distance: 19.0
click at [654, 23] on input at bounding box center [683, 26] width 381 height 35
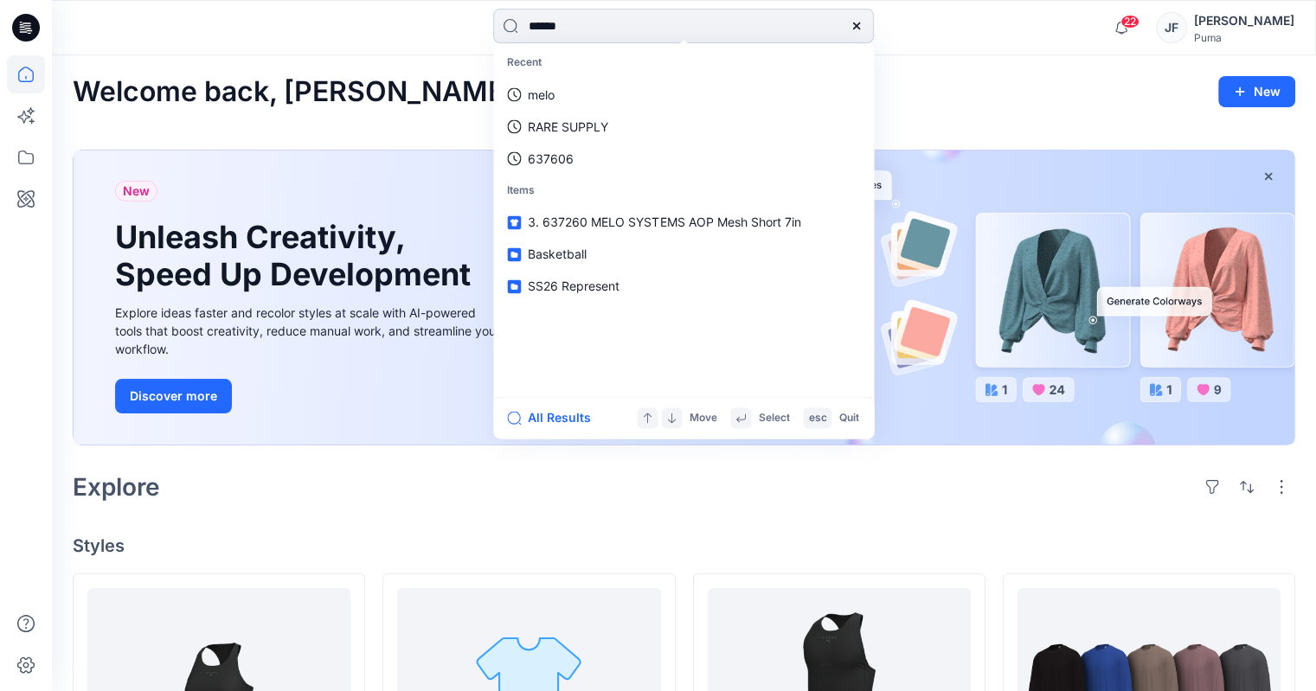
type input "******"
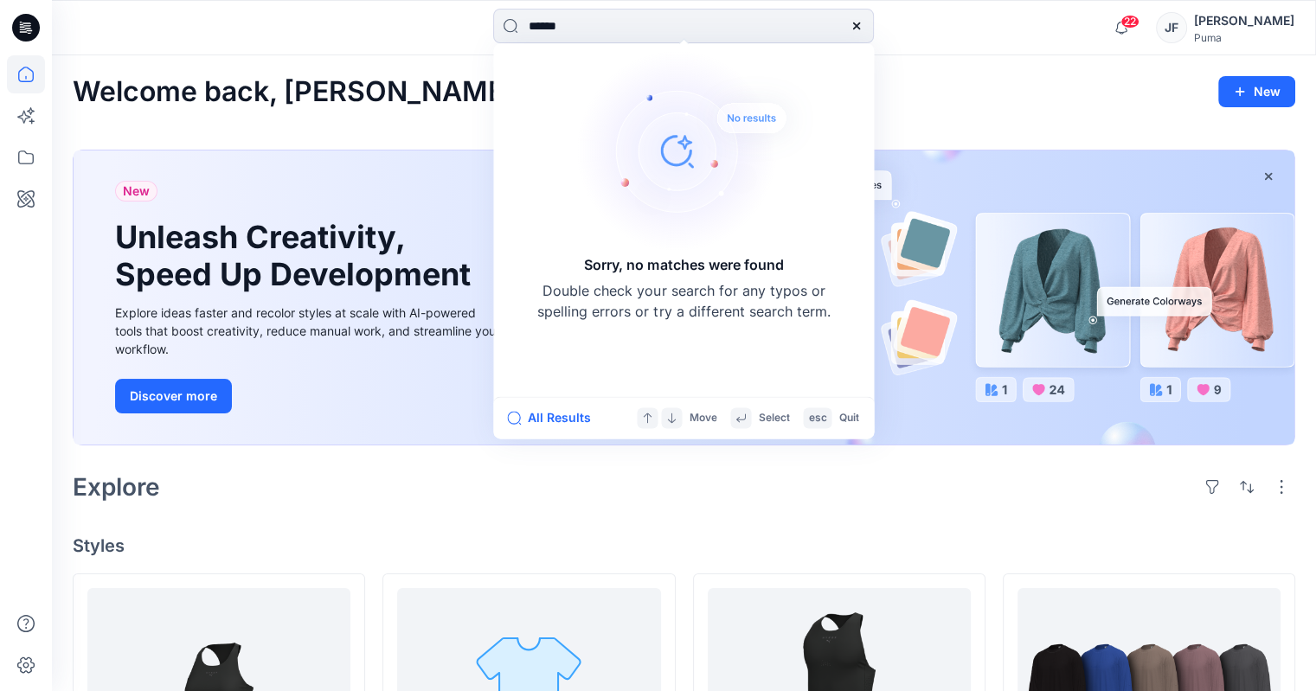
click at [853, 21] on icon at bounding box center [857, 26] width 14 height 14
click at [671, 27] on input at bounding box center [683, 26] width 381 height 35
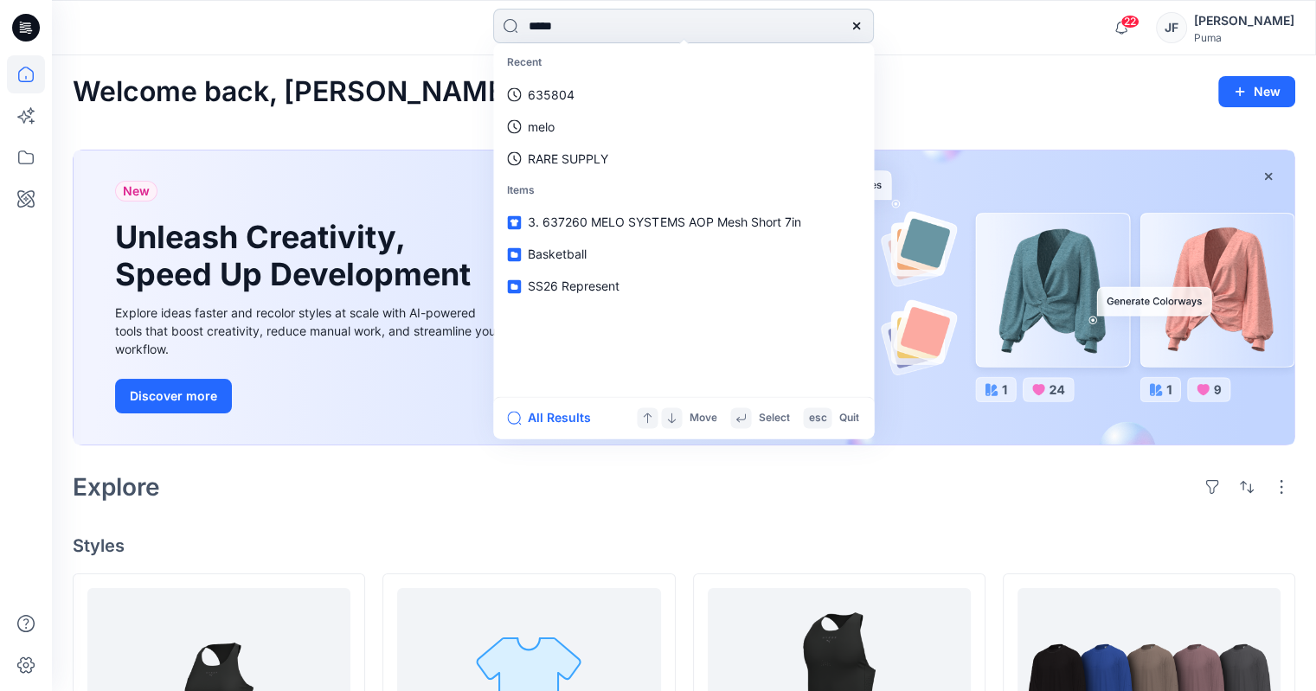
type input "******"
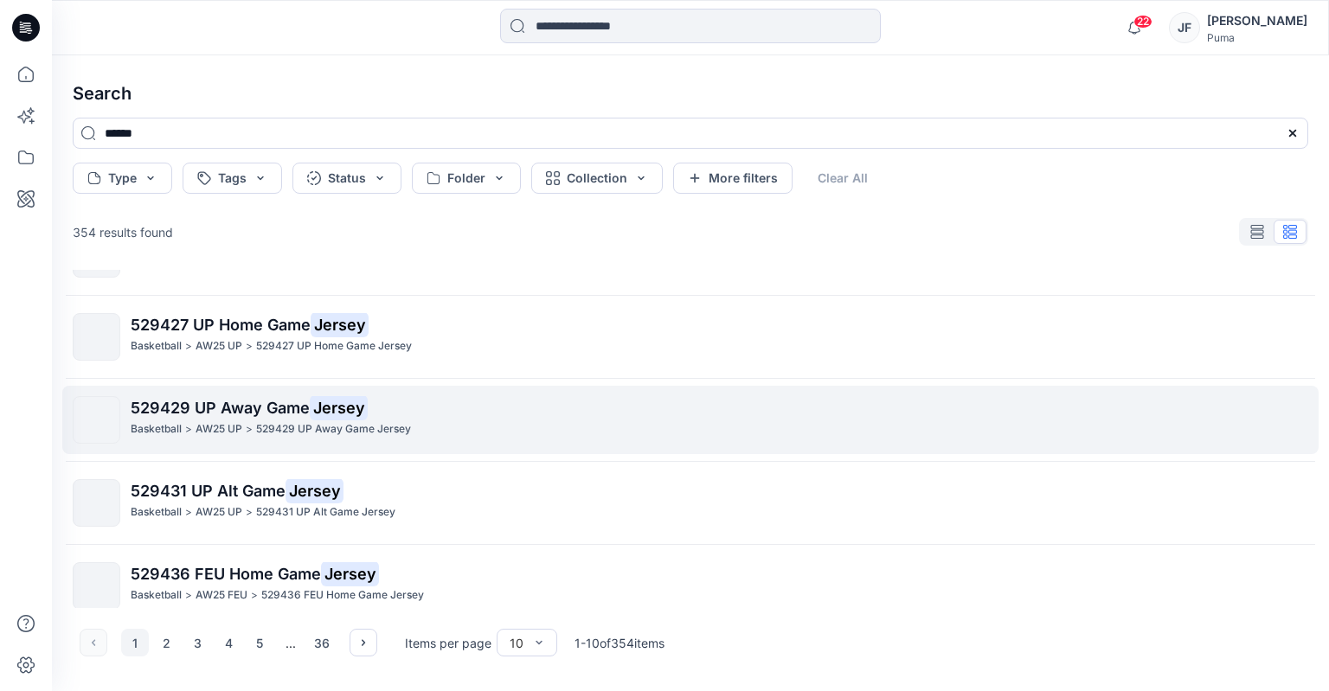
scroll to position [491, 0]
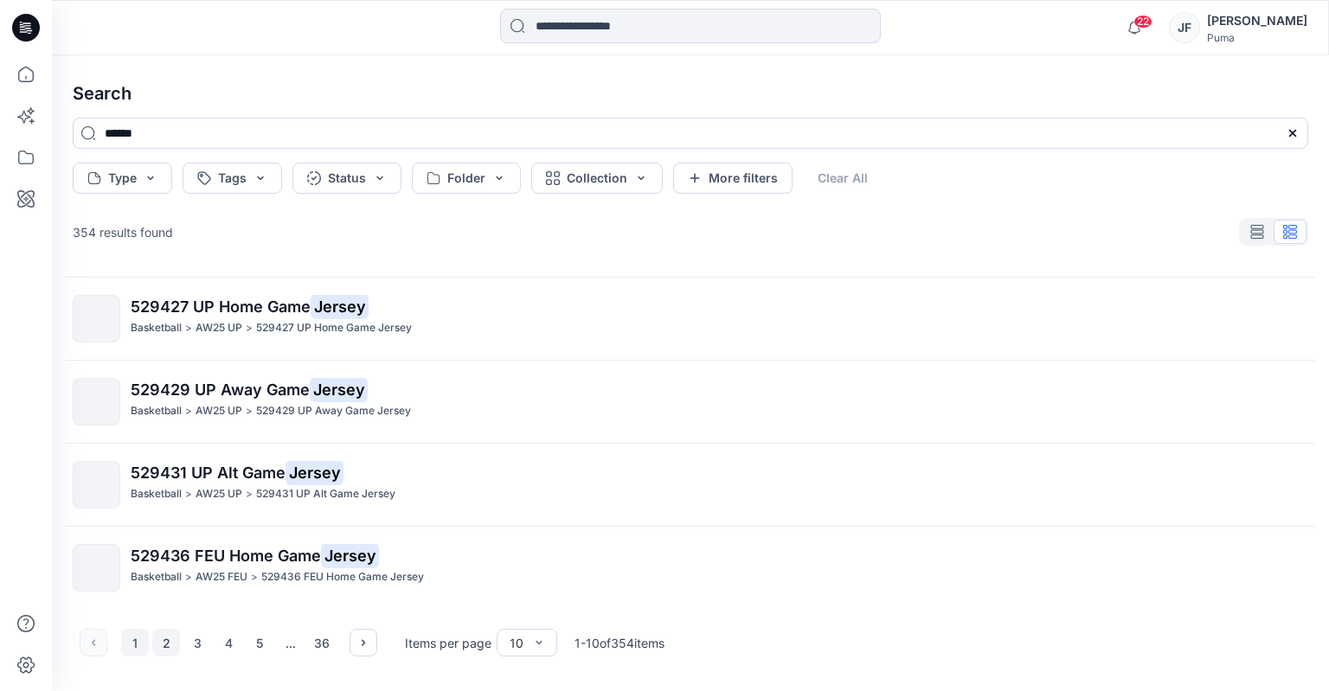
click at [159, 639] on button "2" at bounding box center [166, 643] width 28 height 28
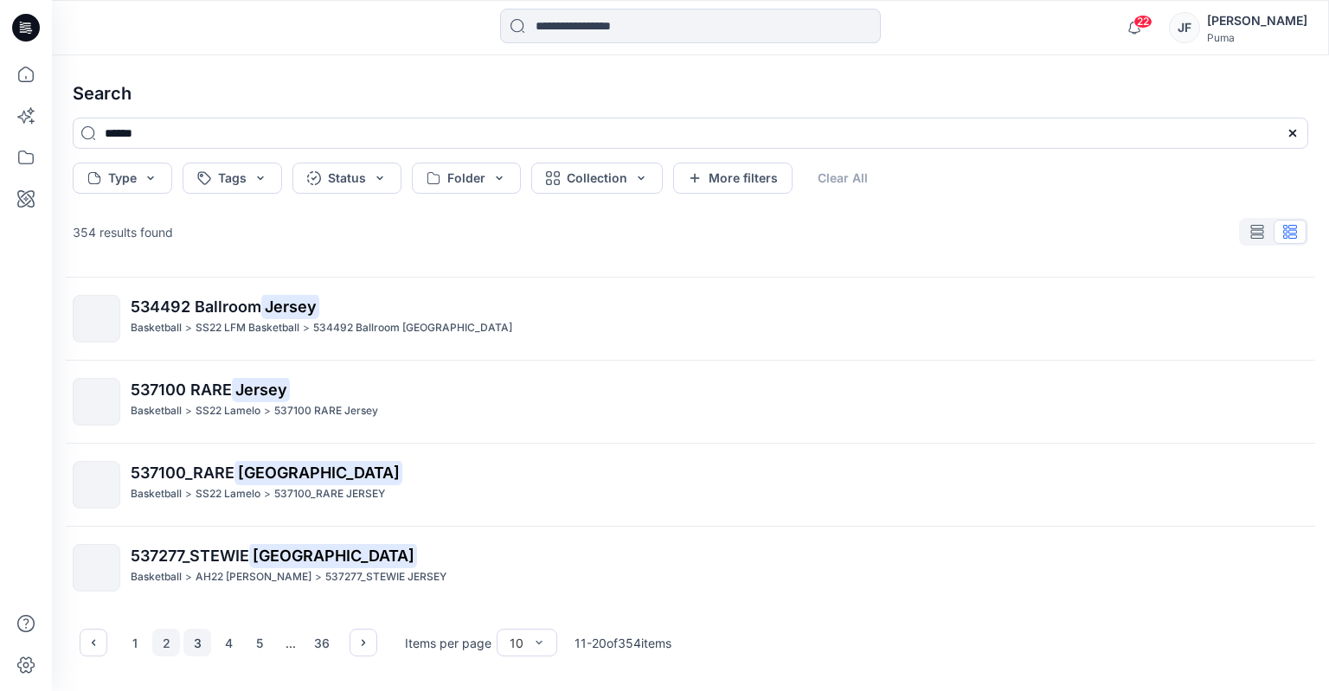
click at [190, 647] on button "3" at bounding box center [197, 643] width 28 height 28
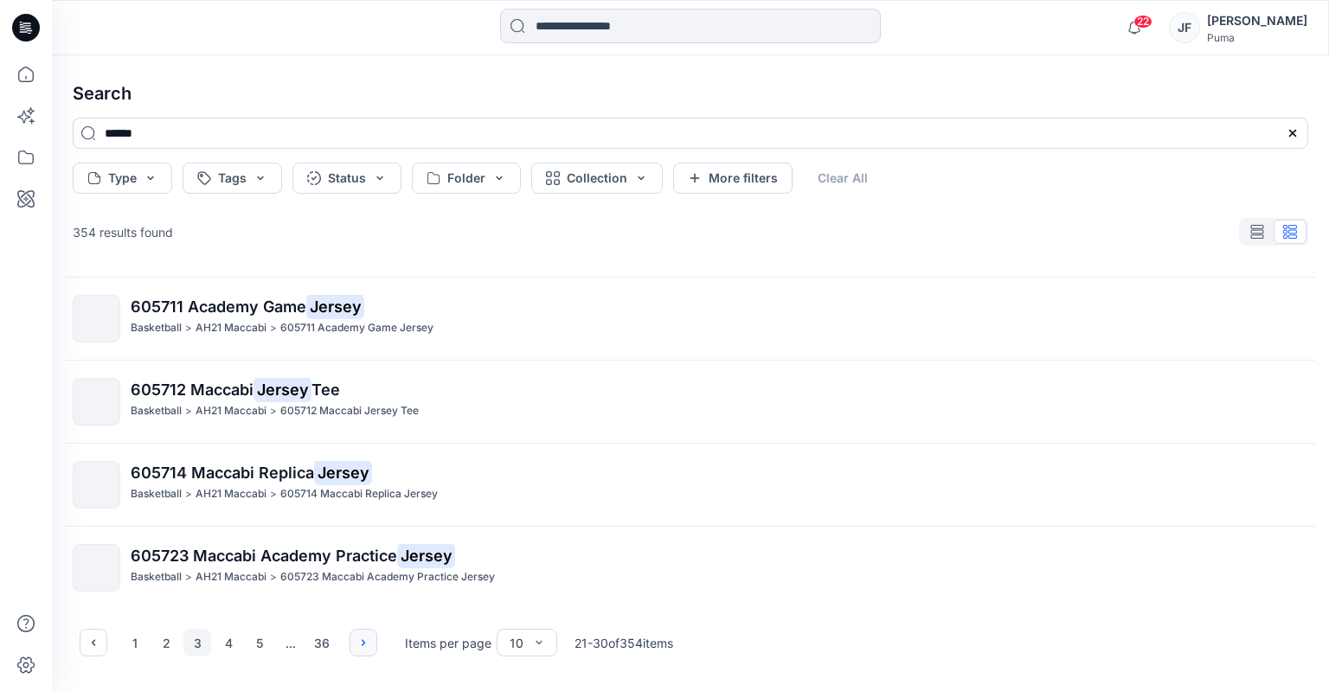
click at [361, 650] on icon "button" at bounding box center [363, 643] width 14 height 14
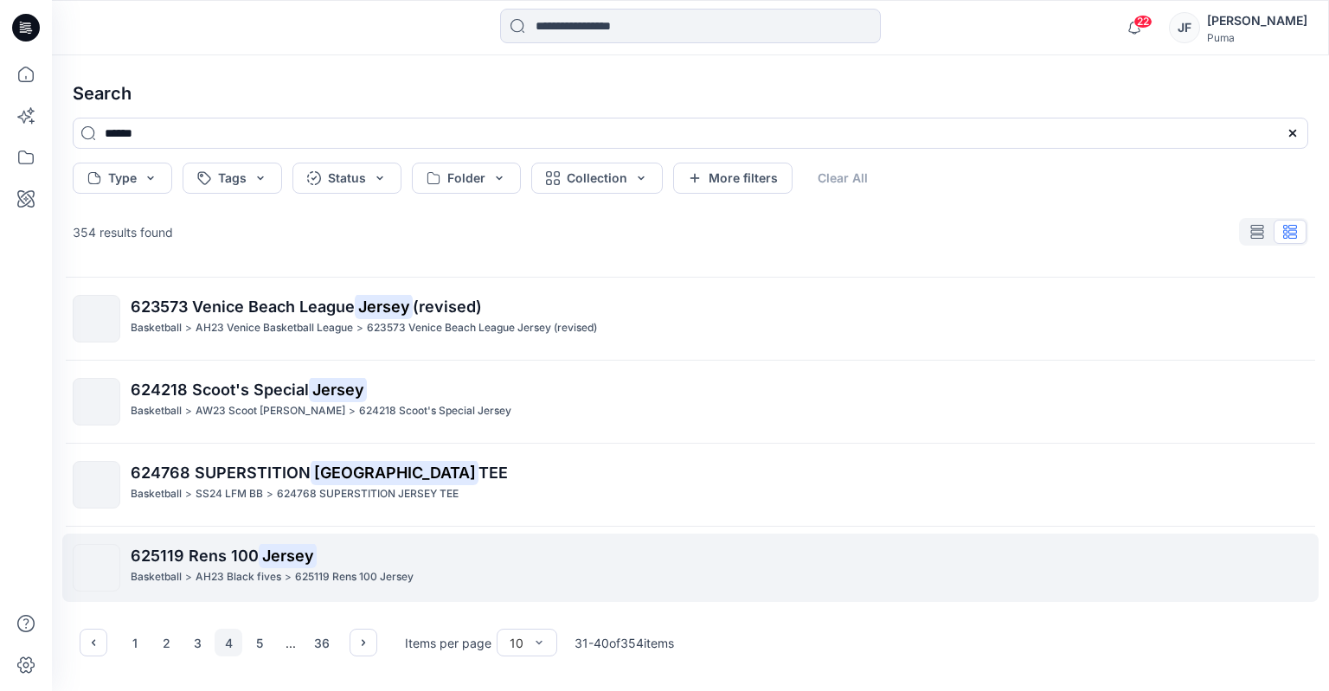
click at [132, 559] on span "625119 Rens 100" at bounding box center [195, 556] width 128 height 18
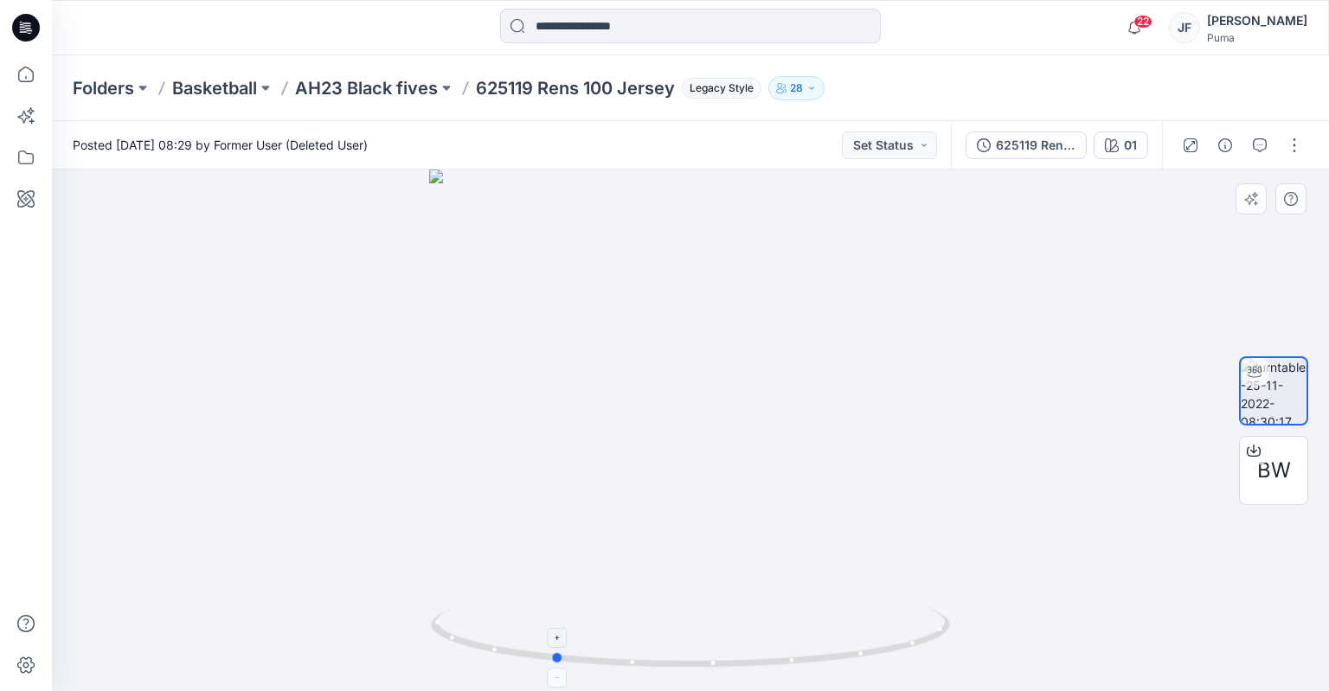
drag, startPoint x: 761, startPoint y: 661, endPoint x: 616, endPoint y: 625, distance: 149.0
click at [616, 625] on icon at bounding box center [692, 639] width 523 height 65
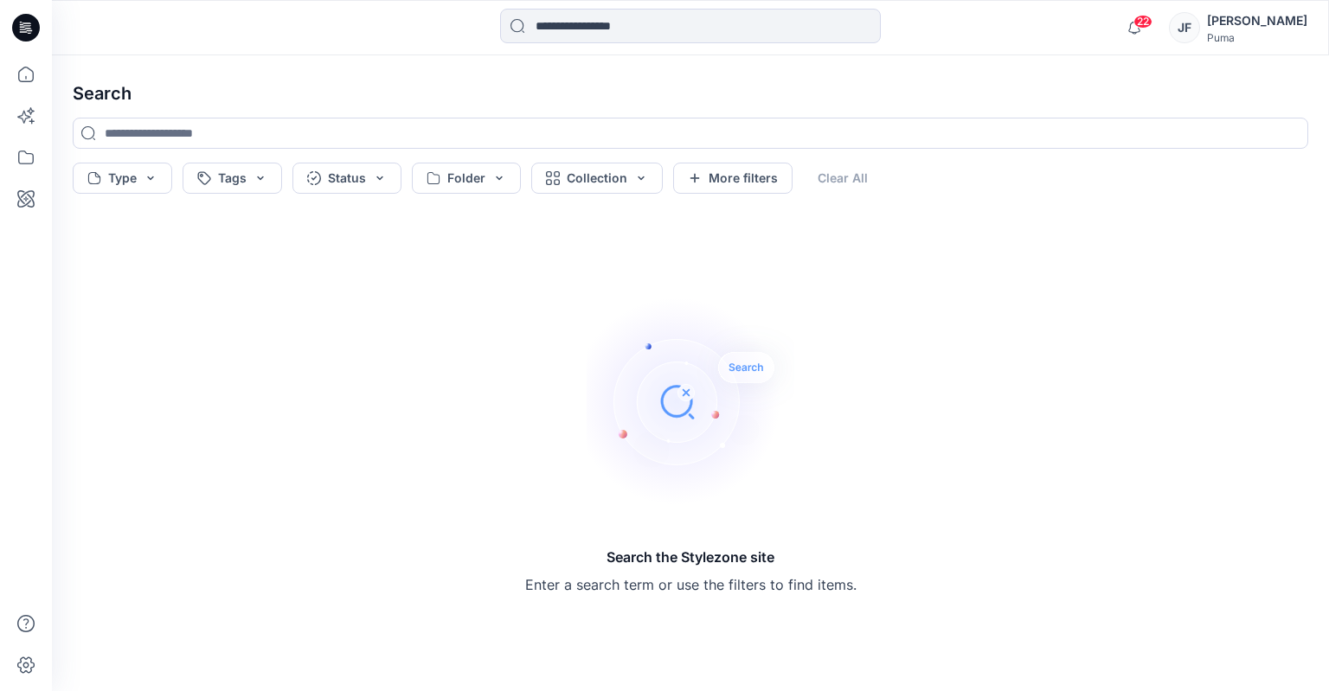
click at [311, 472] on div "Search the Stylezone site Enter a search term or use the filters to find items." at bounding box center [690, 446] width 1263 height 463
click at [684, 17] on input at bounding box center [690, 26] width 381 height 35
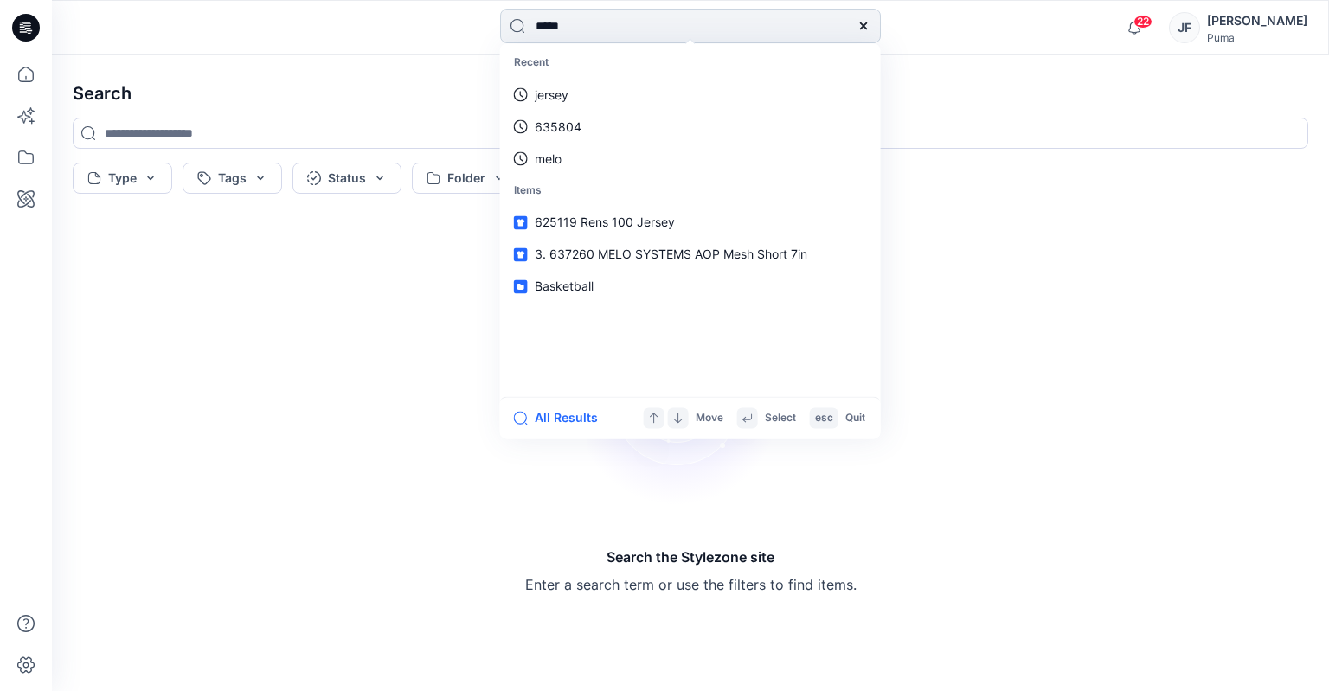
type input "******"
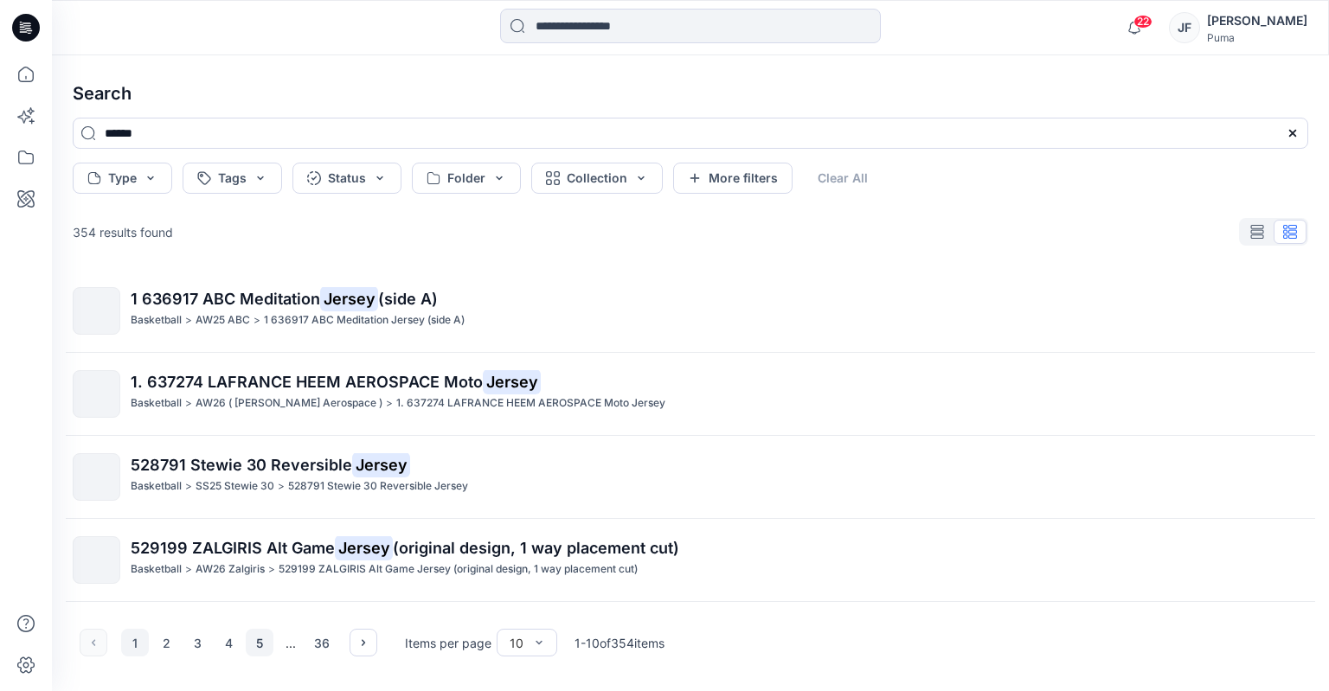
click at [253, 655] on button "5" at bounding box center [260, 643] width 28 height 28
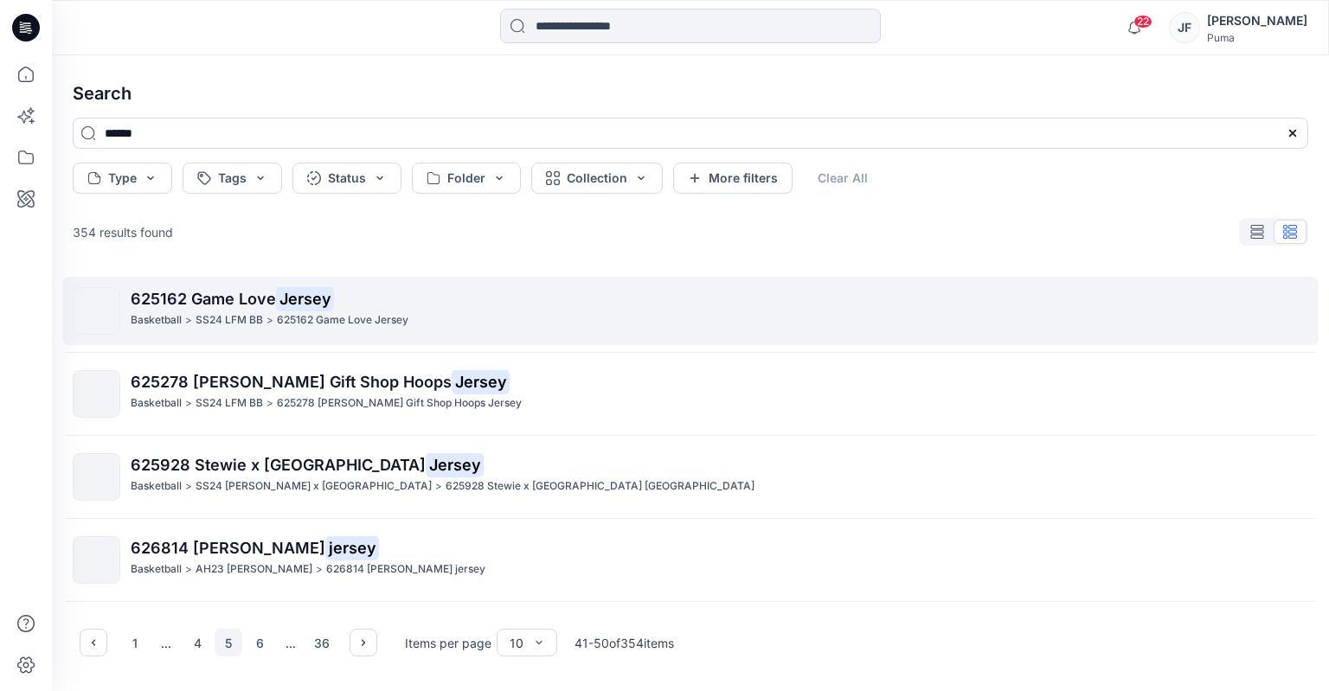
click at [234, 314] on p "SS24 LFM BB" at bounding box center [229, 320] width 67 height 18
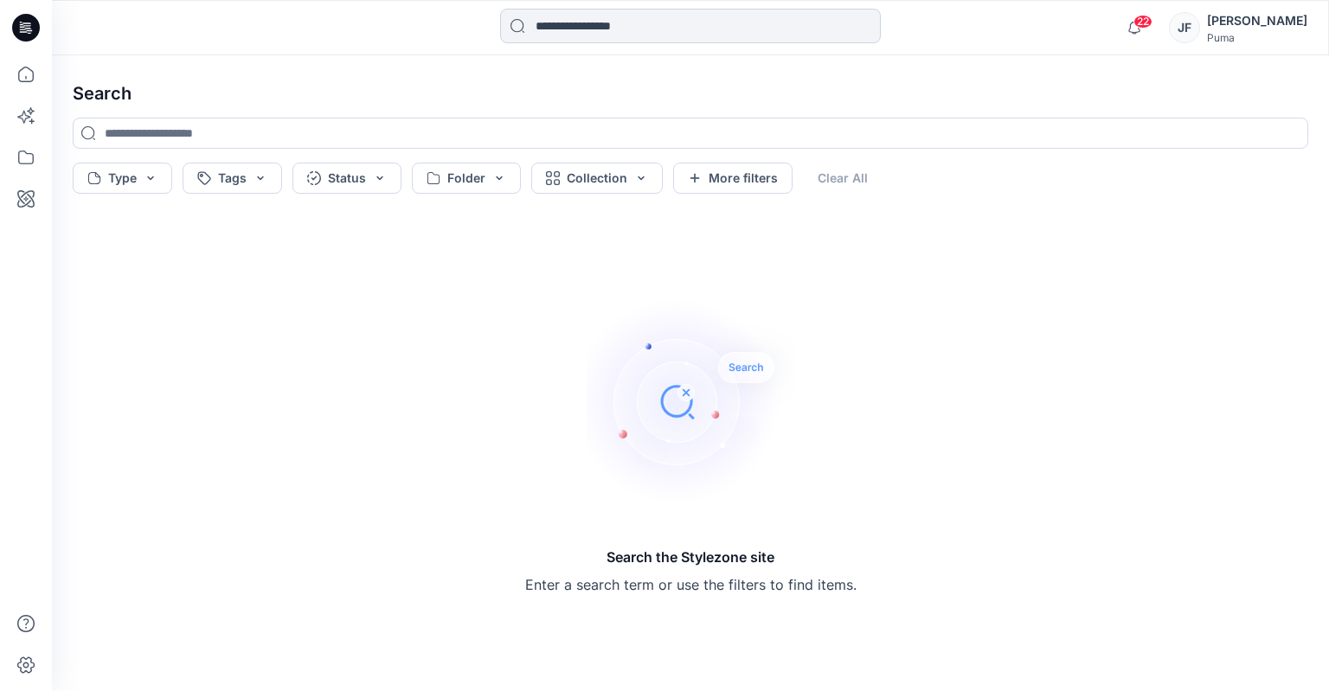
click at [703, 32] on input at bounding box center [690, 26] width 381 height 35
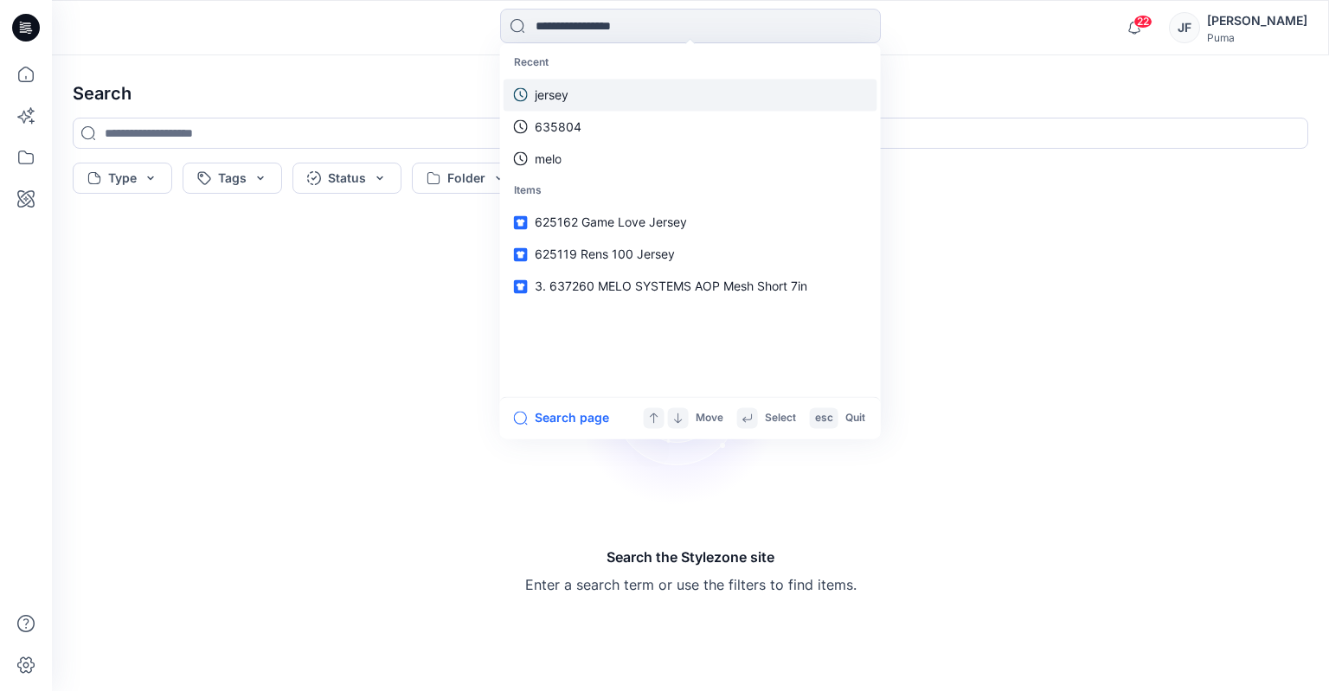
click at [658, 84] on link "jersey" at bounding box center [691, 95] width 374 height 32
type input "******"
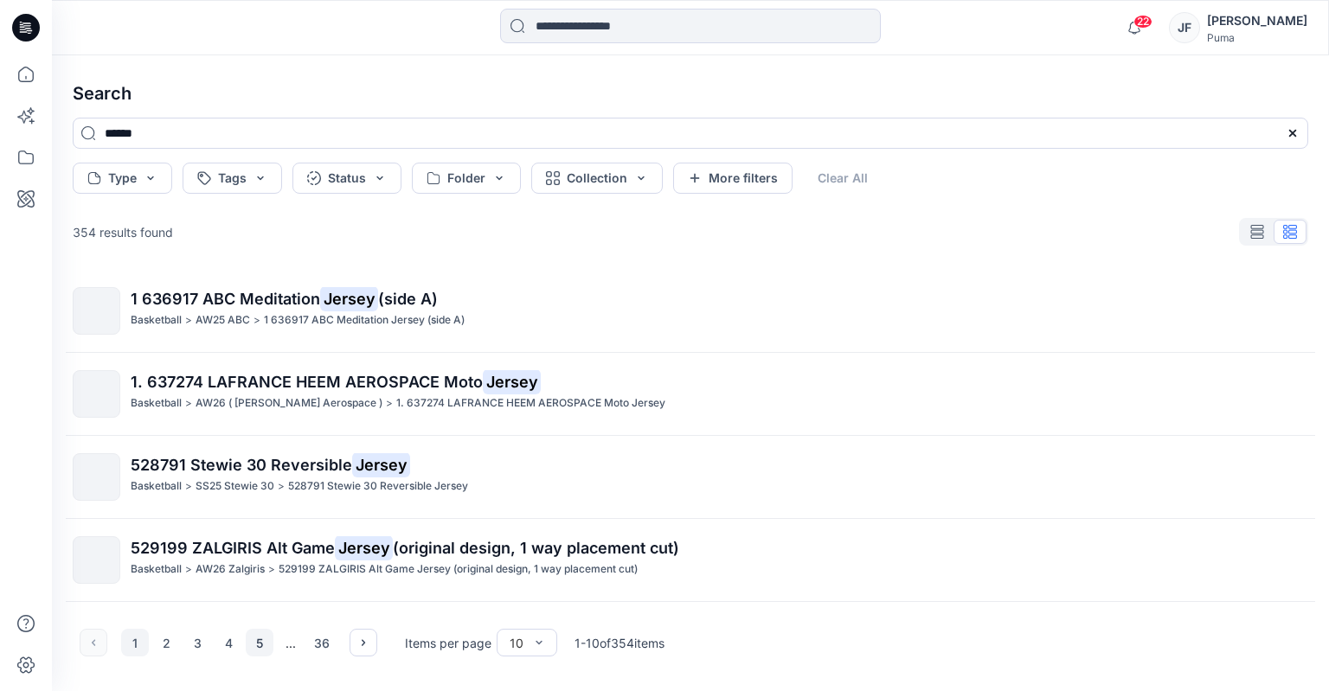
click at [254, 645] on button "5" at bounding box center [260, 643] width 28 height 28
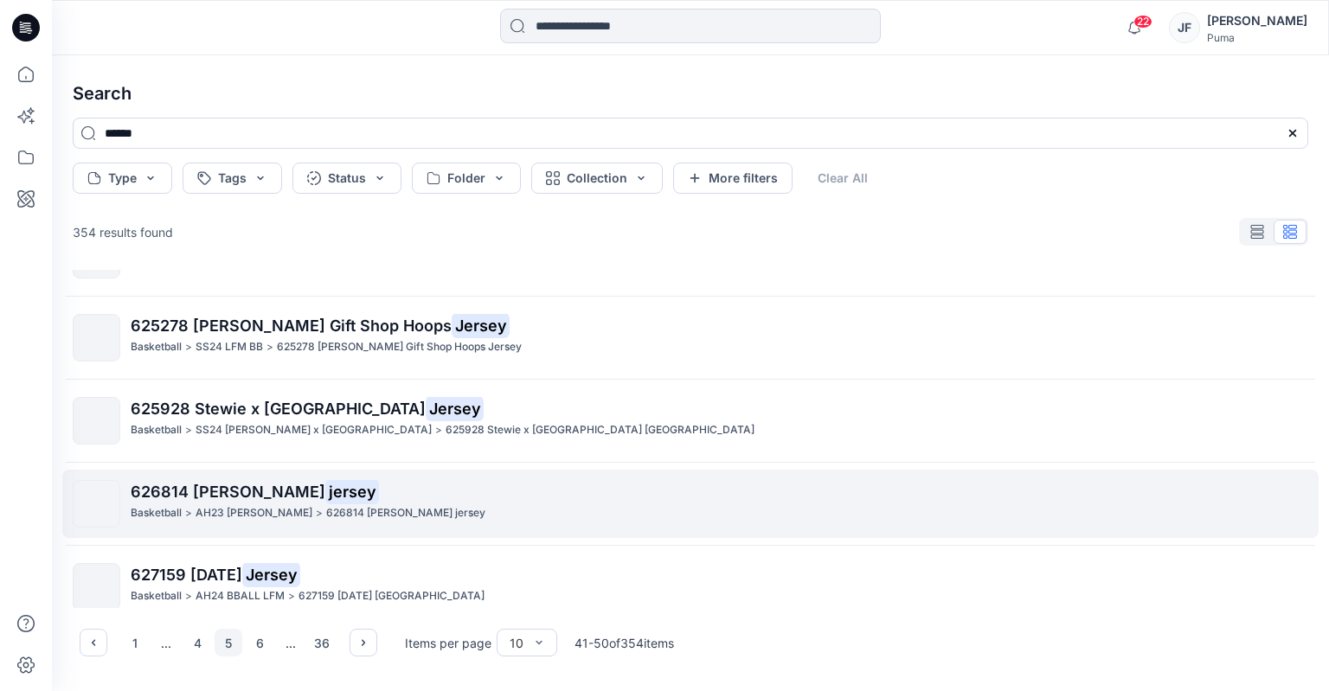
scroll to position [87, 0]
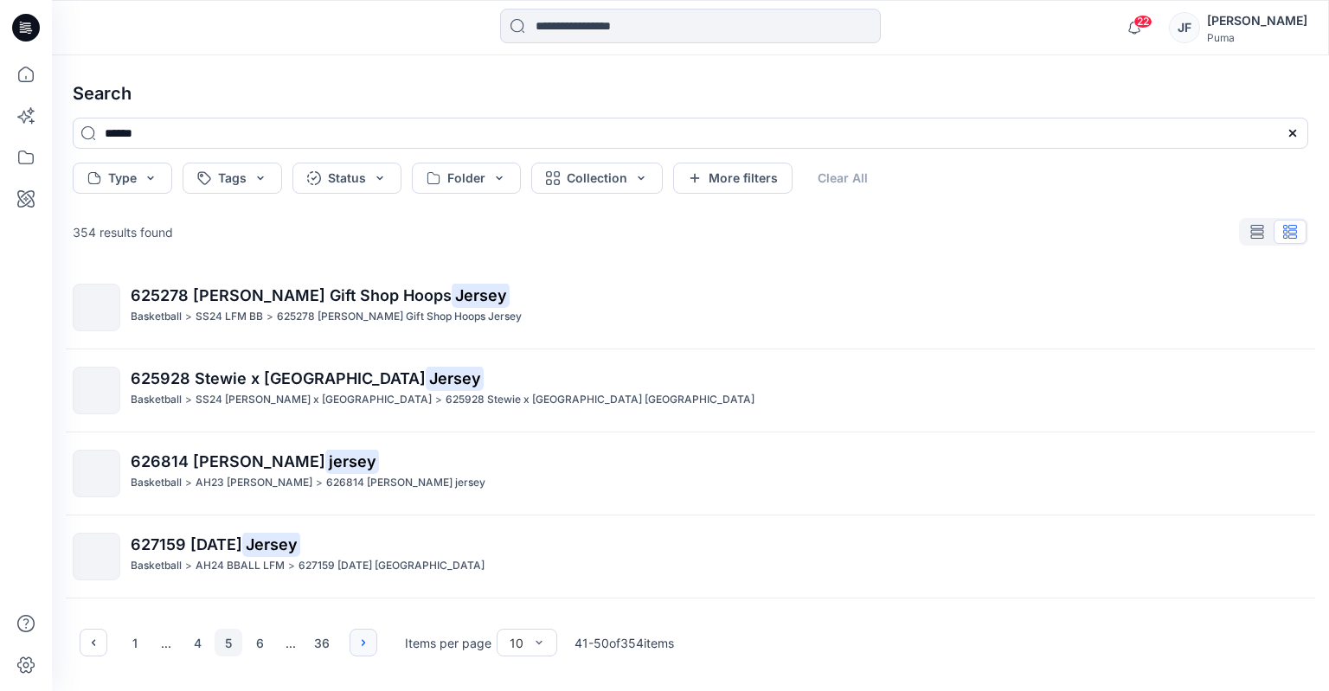
click at [363, 646] on icon "button" at bounding box center [363, 643] width 14 height 14
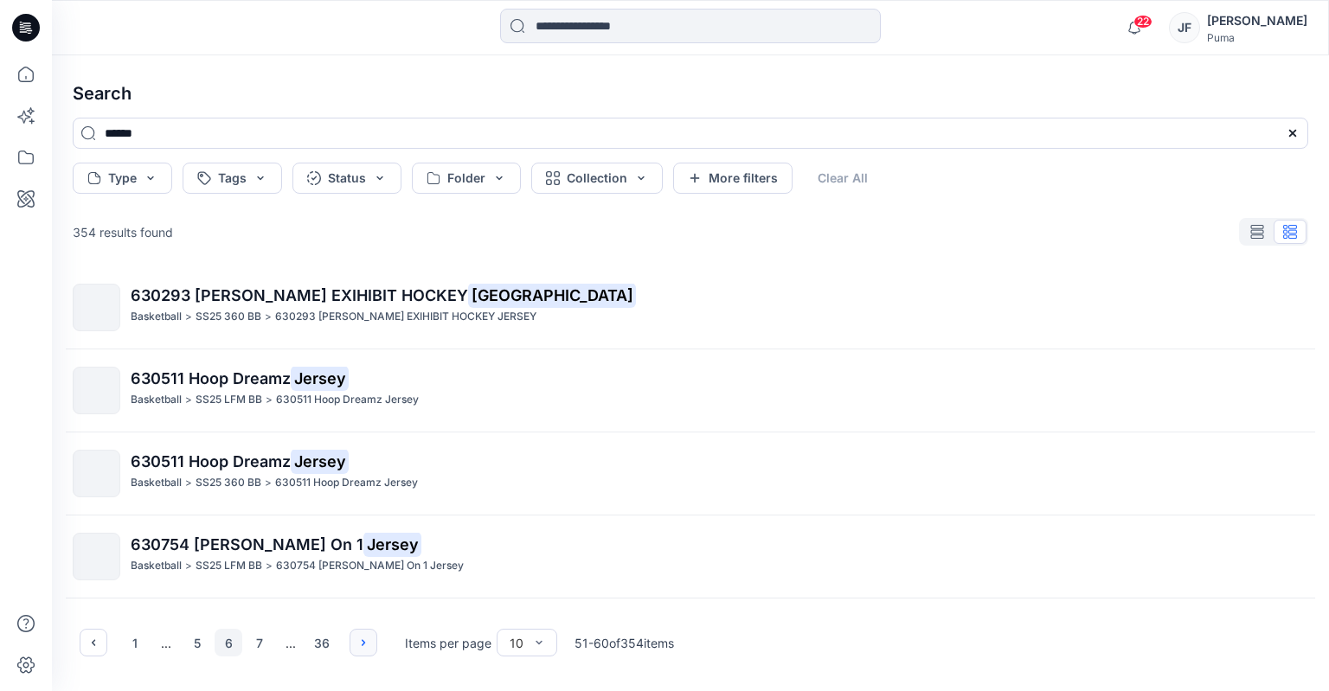
click at [363, 646] on icon "button" at bounding box center [363, 643] width 14 height 14
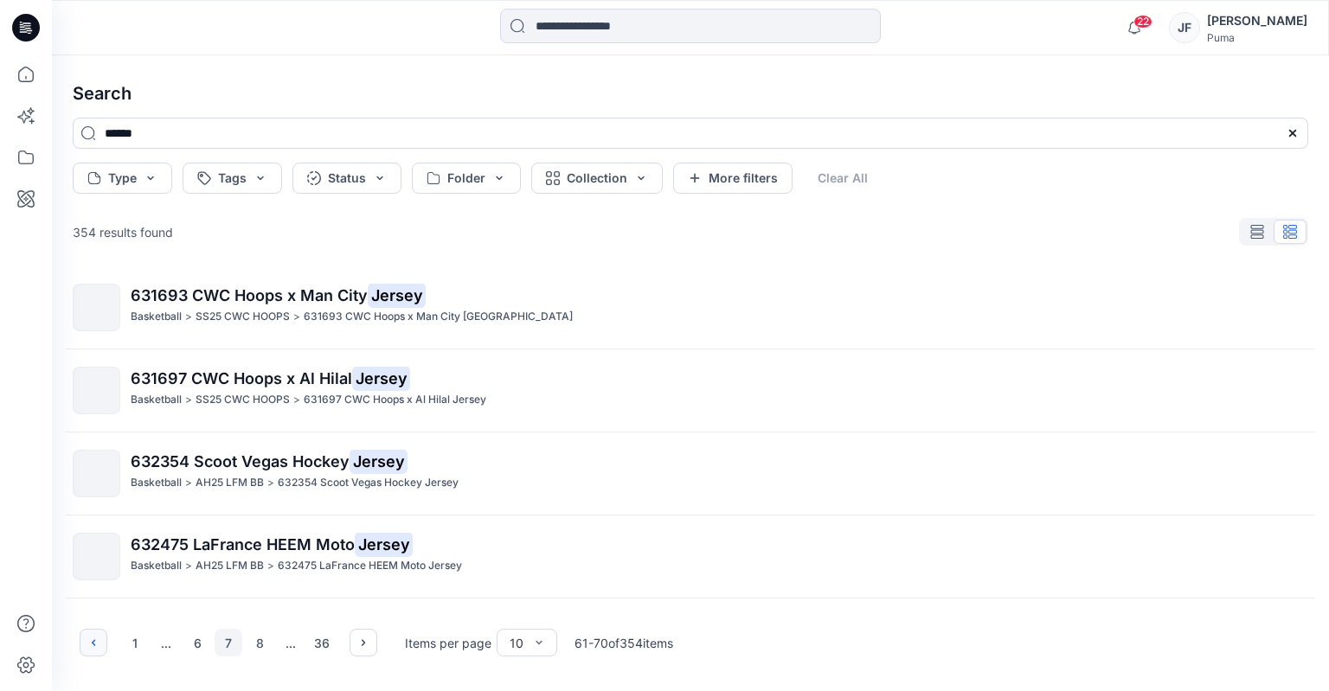
click at [93, 641] on icon "button" at bounding box center [93, 642] width 3 height 6
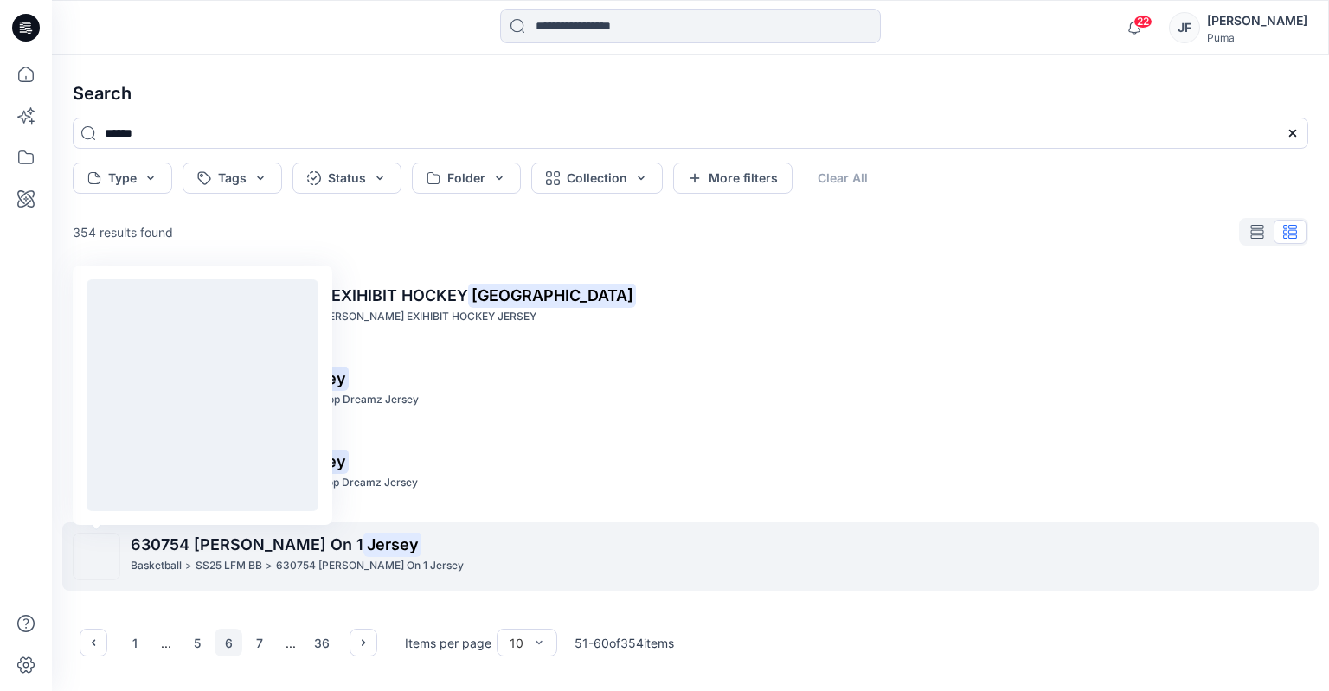
click at [97, 557] on img at bounding box center [97, 557] width 0 height 0
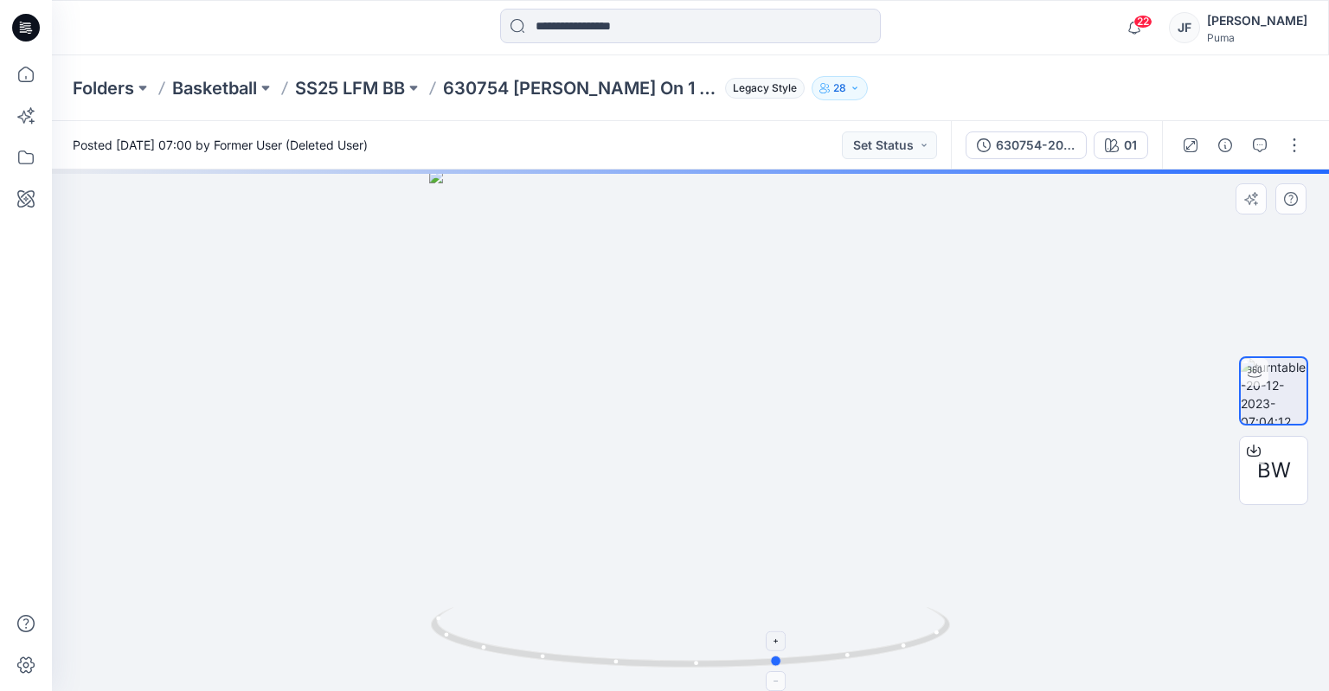
drag, startPoint x: 692, startPoint y: 660, endPoint x: 781, endPoint y: 621, distance: 97.3
click at [781, 621] on icon at bounding box center [692, 639] width 523 height 65
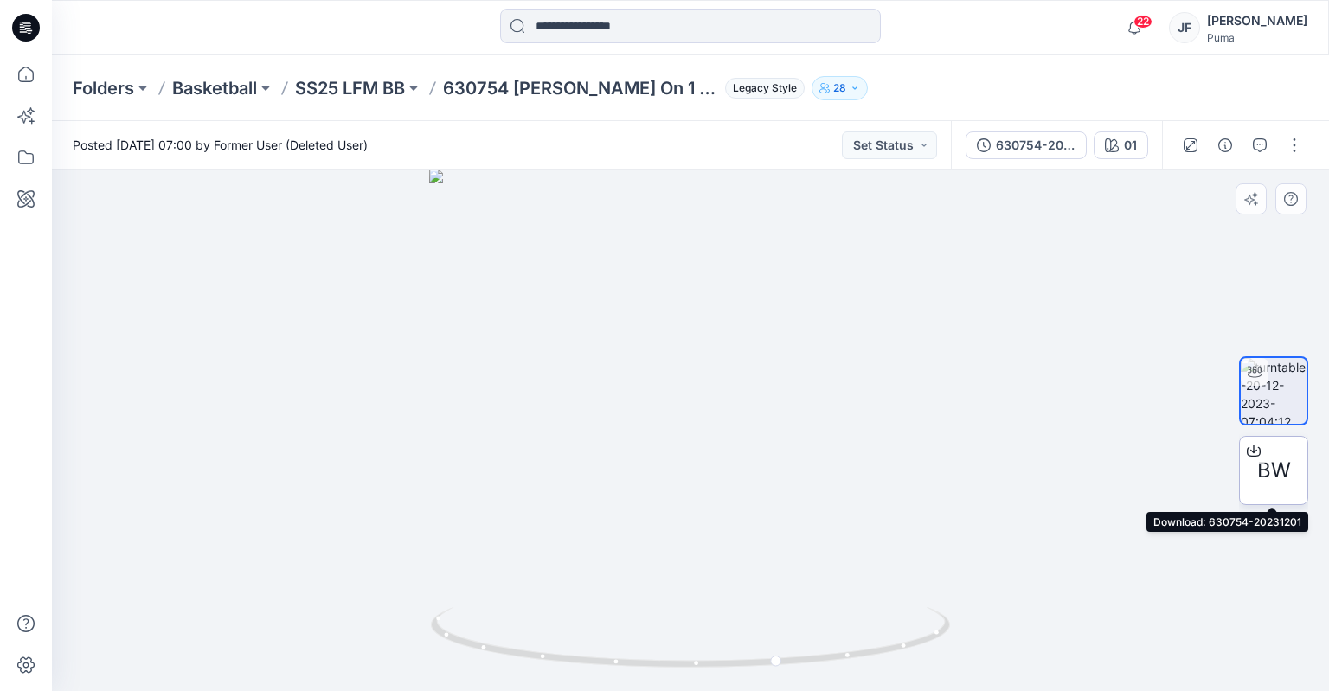
click at [1285, 476] on span "BW" at bounding box center [1274, 470] width 34 height 31
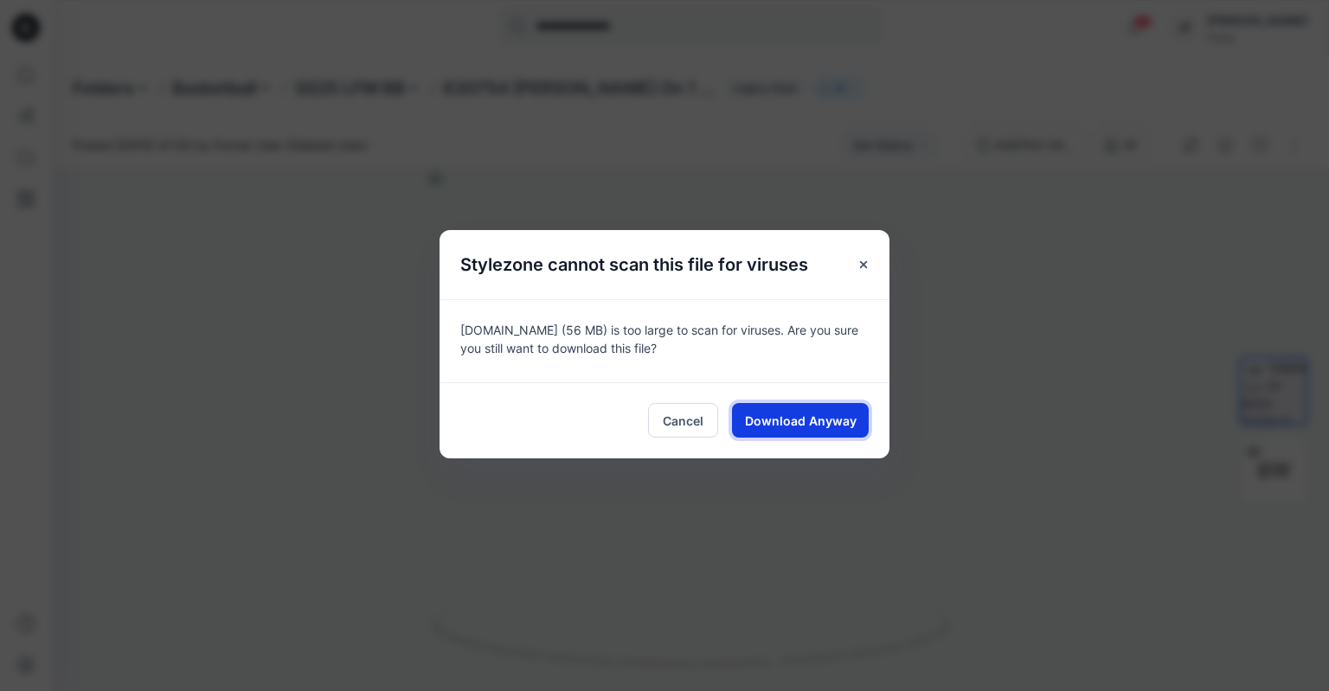
click at [825, 417] on span "Download Anyway" at bounding box center [801, 421] width 112 height 18
